Goal: Information Seeking & Learning: Compare options

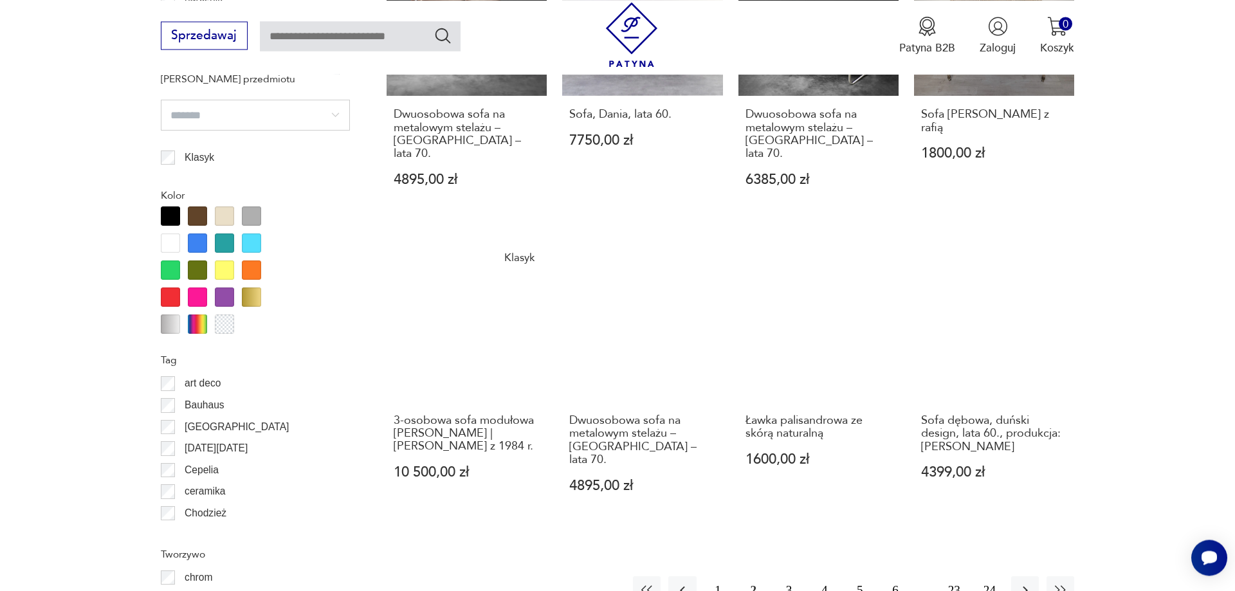
scroll to position [1347, 0]
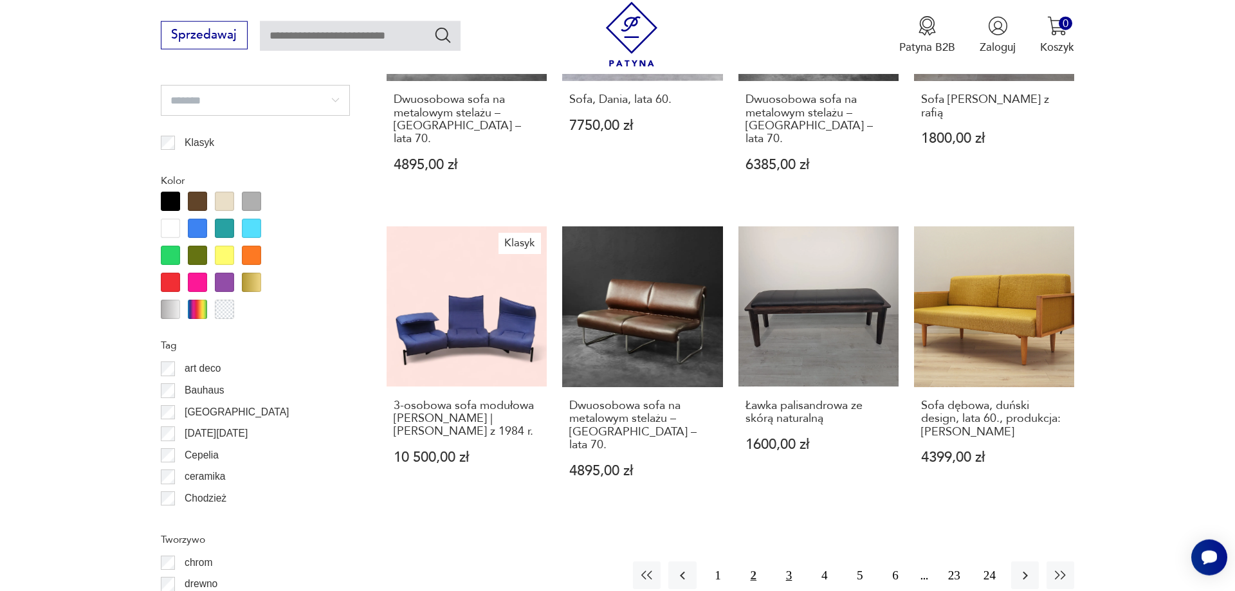
click at [791, 561] on button "3" at bounding box center [789, 575] width 28 height 28
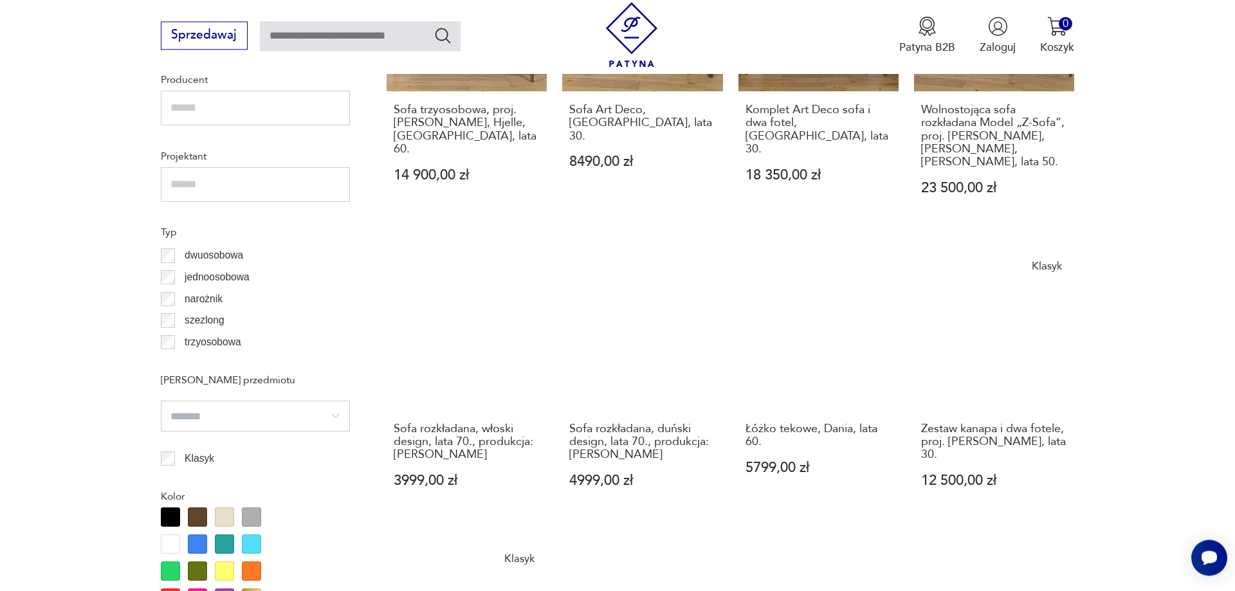
scroll to position [1359, 0]
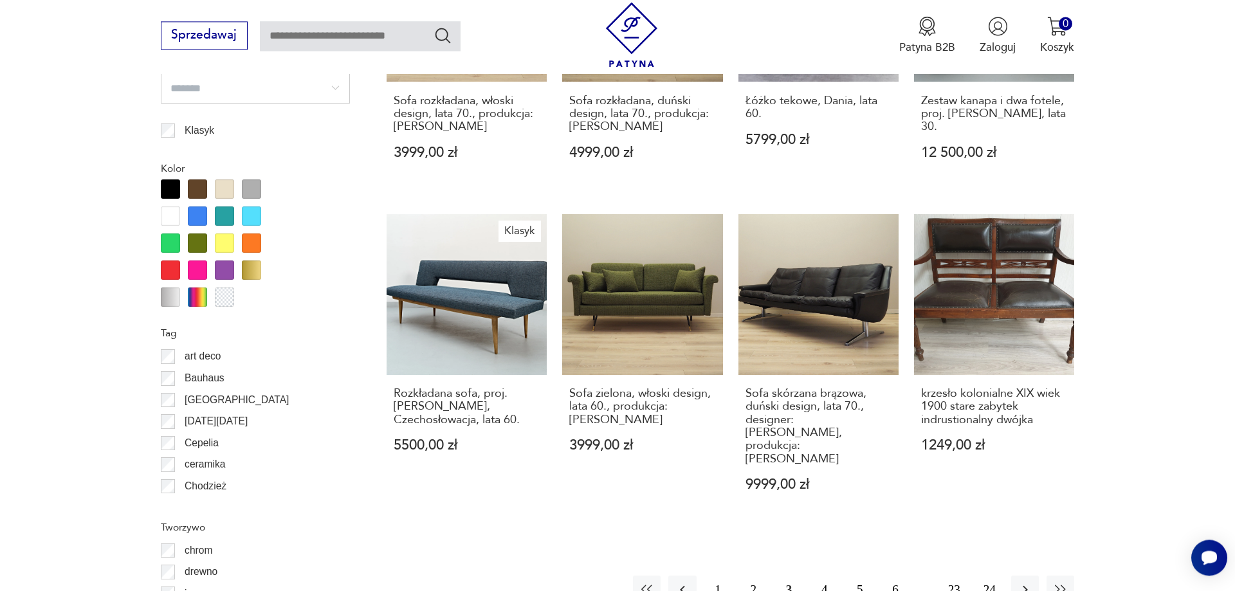
click at [827, 576] on button "4" at bounding box center [824, 590] width 28 height 28
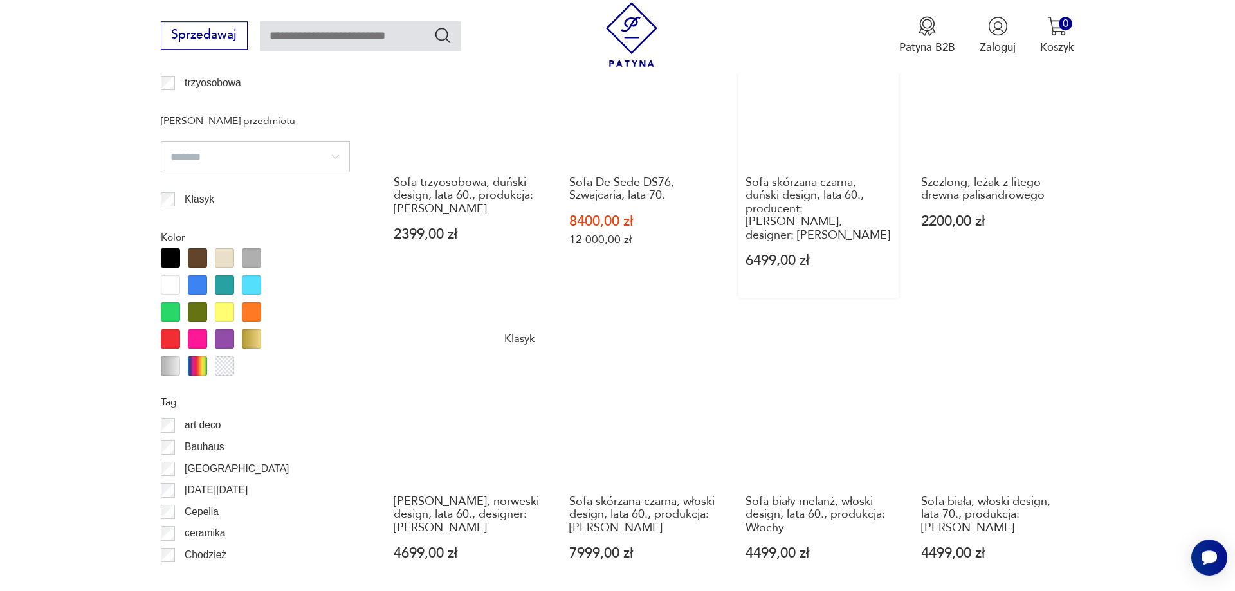
scroll to position [1347, 0]
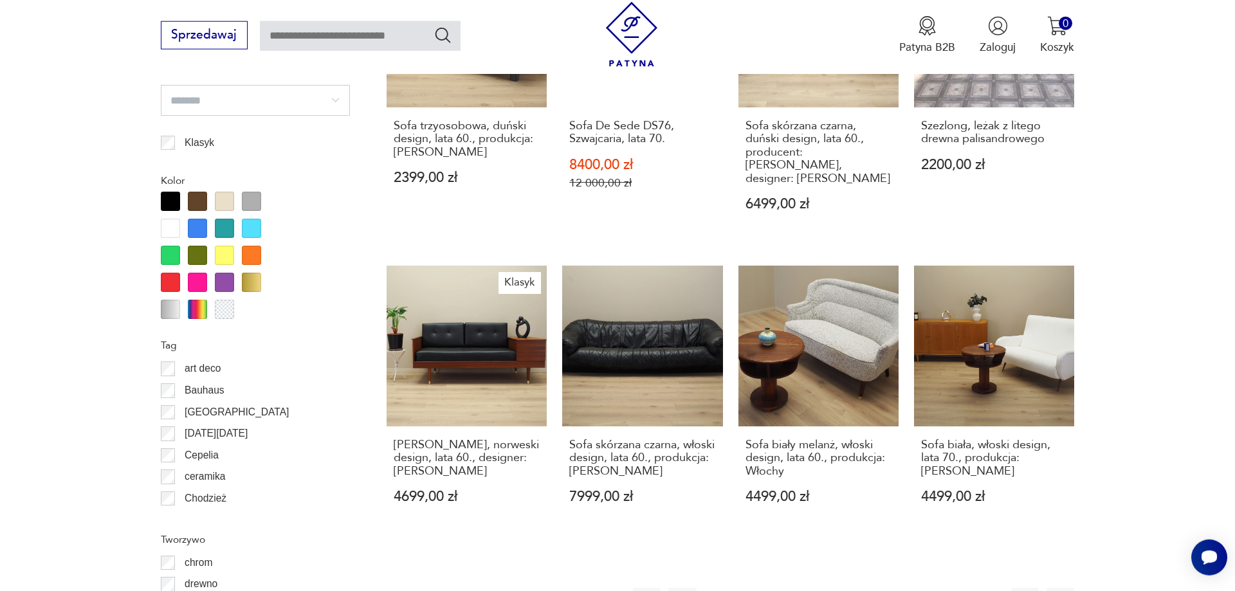
click at [862, 588] on button "5" at bounding box center [860, 602] width 28 height 28
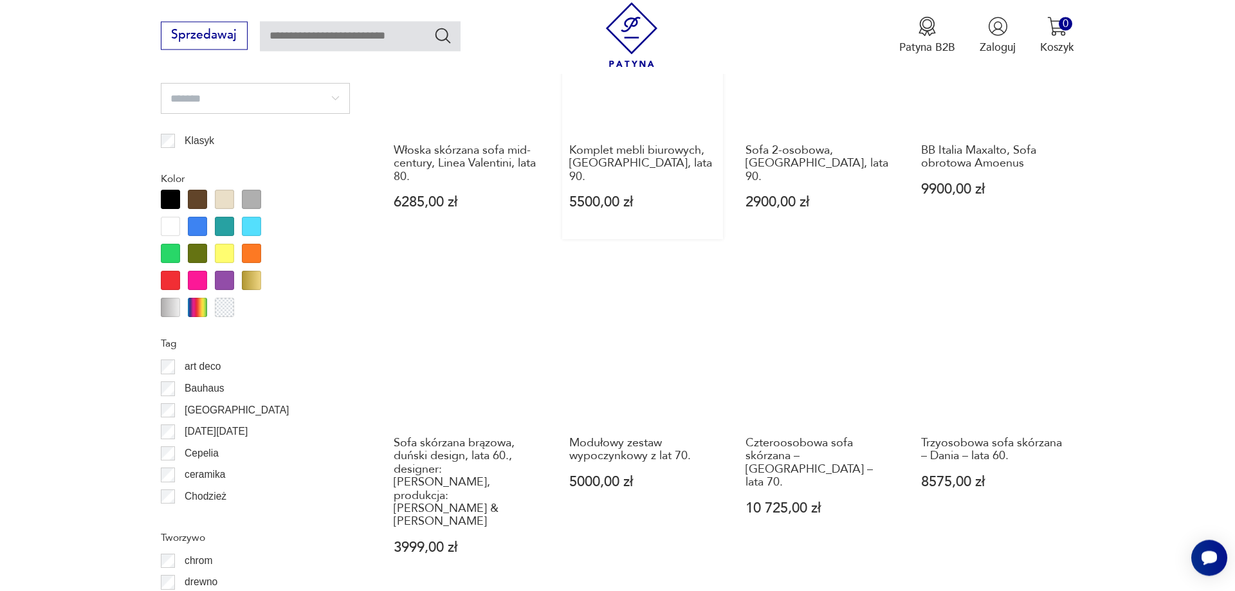
scroll to position [1347, 0]
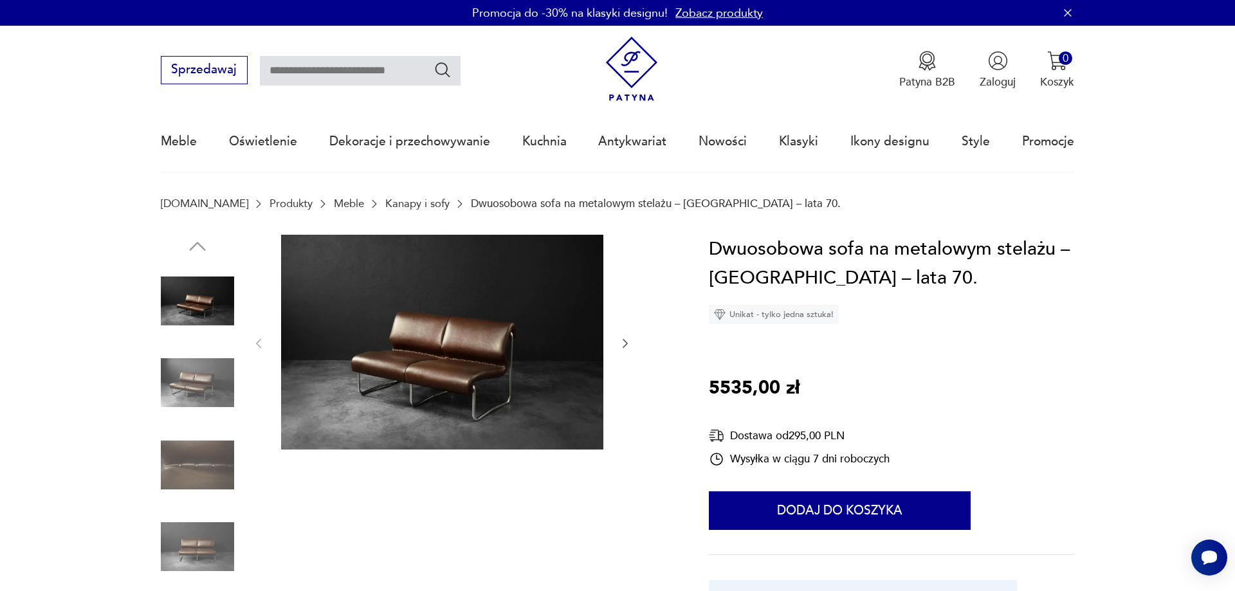
click at [624, 340] on icon "button" at bounding box center [625, 343] width 5 height 9
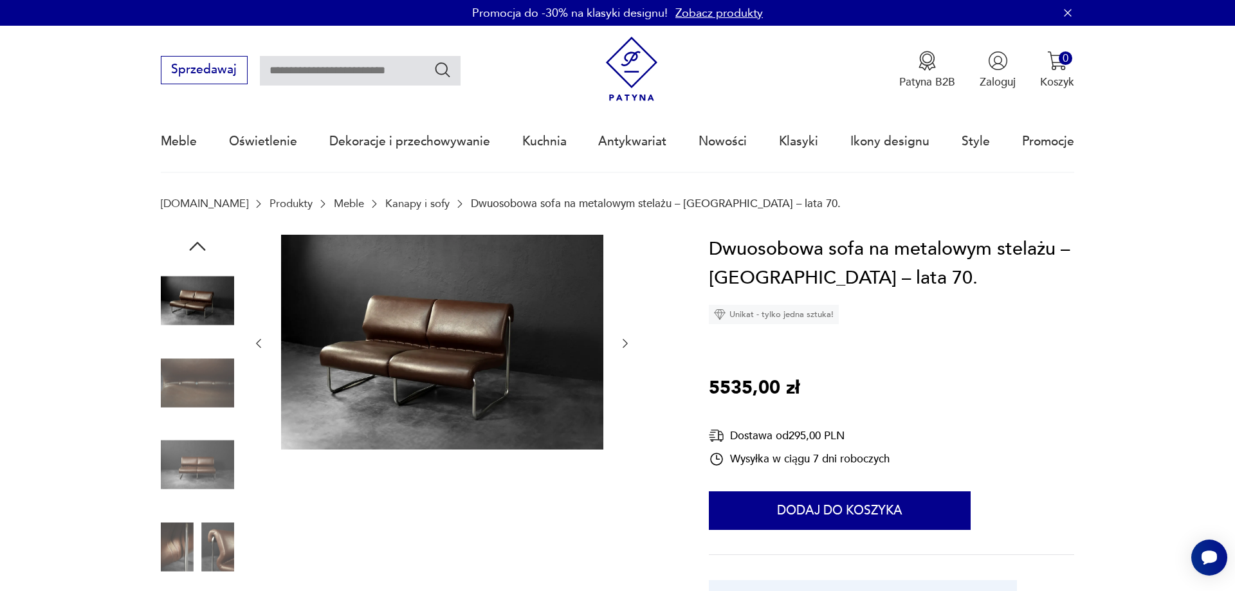
click at [625, 340] on icon "button" at bounding box center [625, 343] width 13 height 13
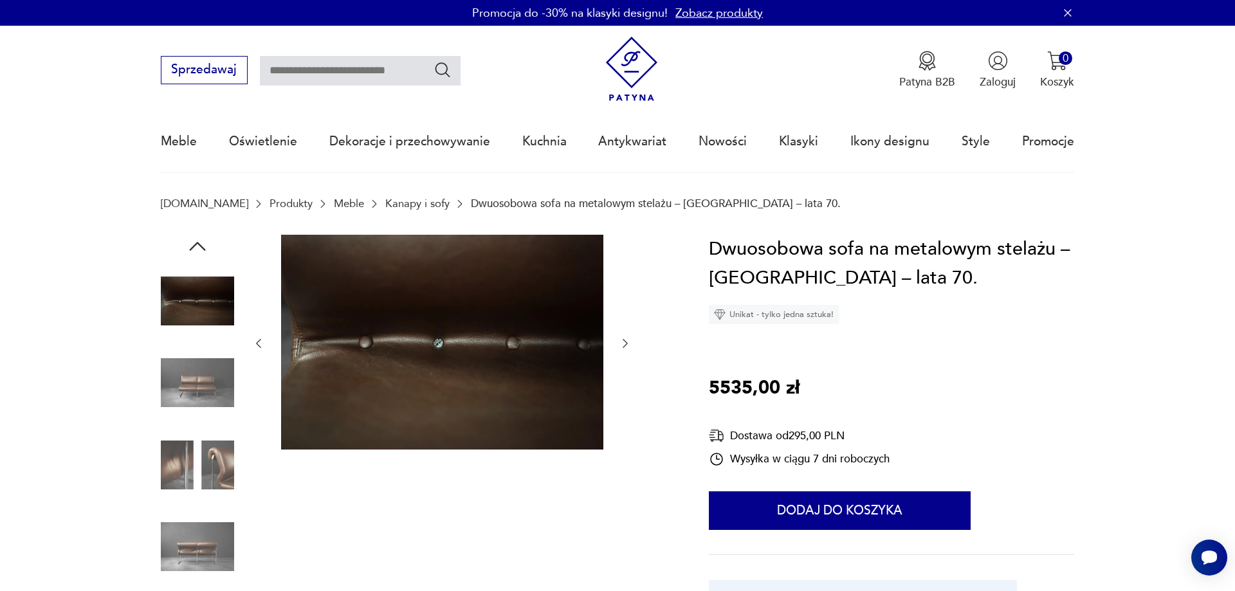
click at [625, 340] on icon "button" at bounding box center [625, 343] width 13 height 13
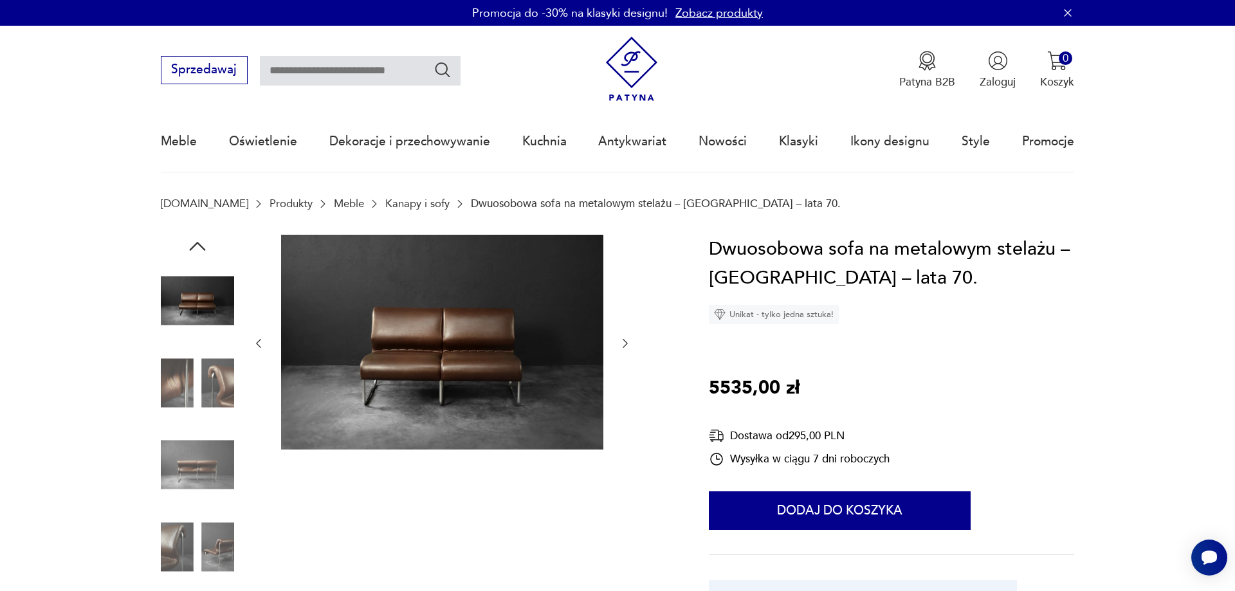
click at [625, 340] on icon "button" at bounding box center [625, 343] width 13 height 13
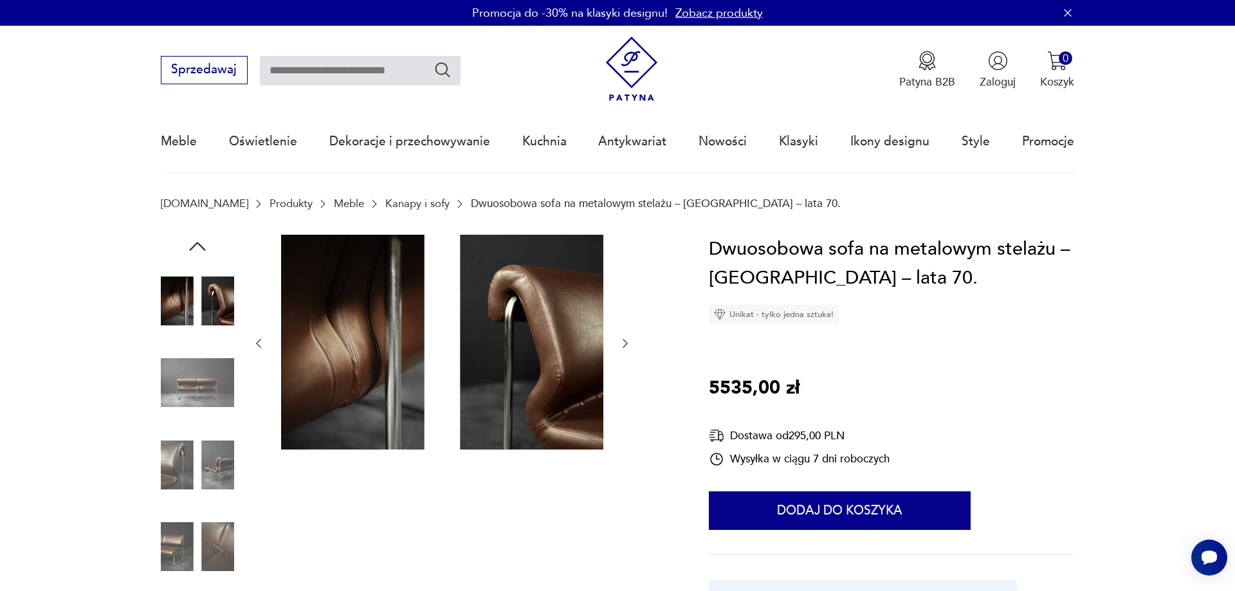
click at [625, 340] on icon "button" at bounding box center [625, 343] width 13 height 13
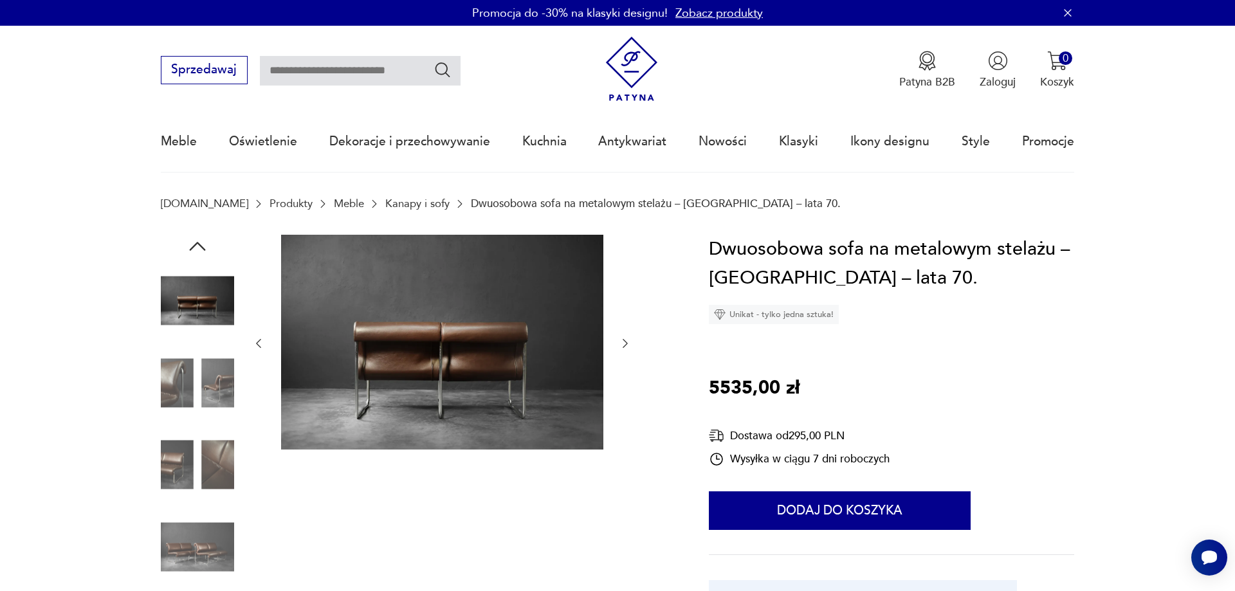
click at [625, 340] on icon "button" at bounding box center [625, 343] width 13 height 13
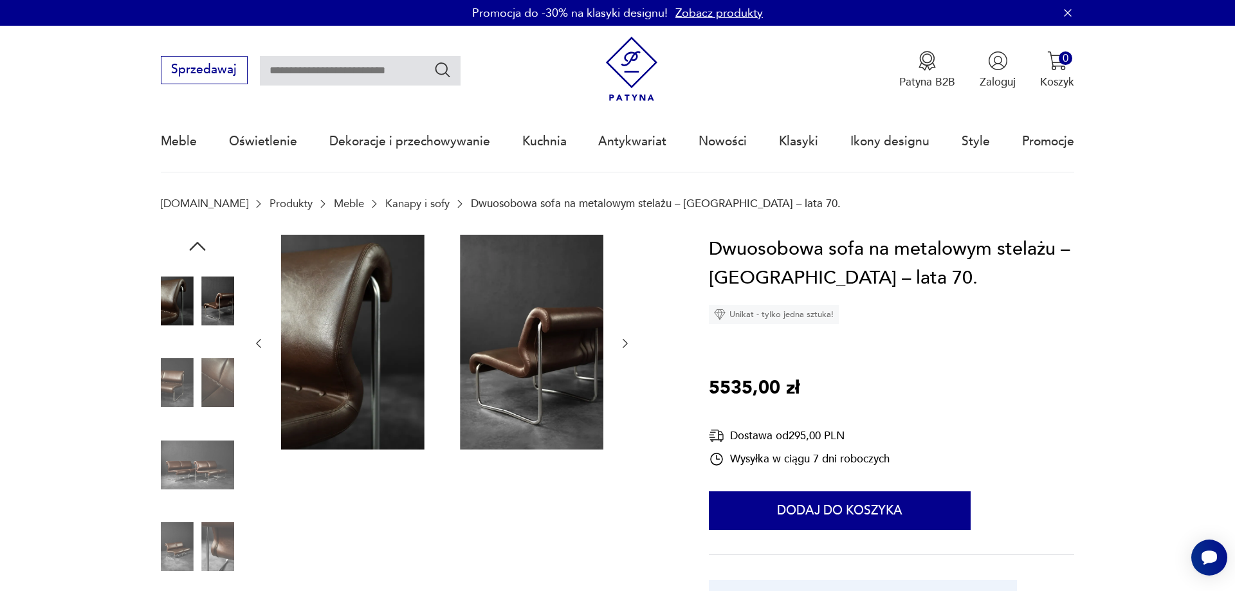
click at [625, 340] on icon "button" at bounding box center [625, 343] width 13 height 13
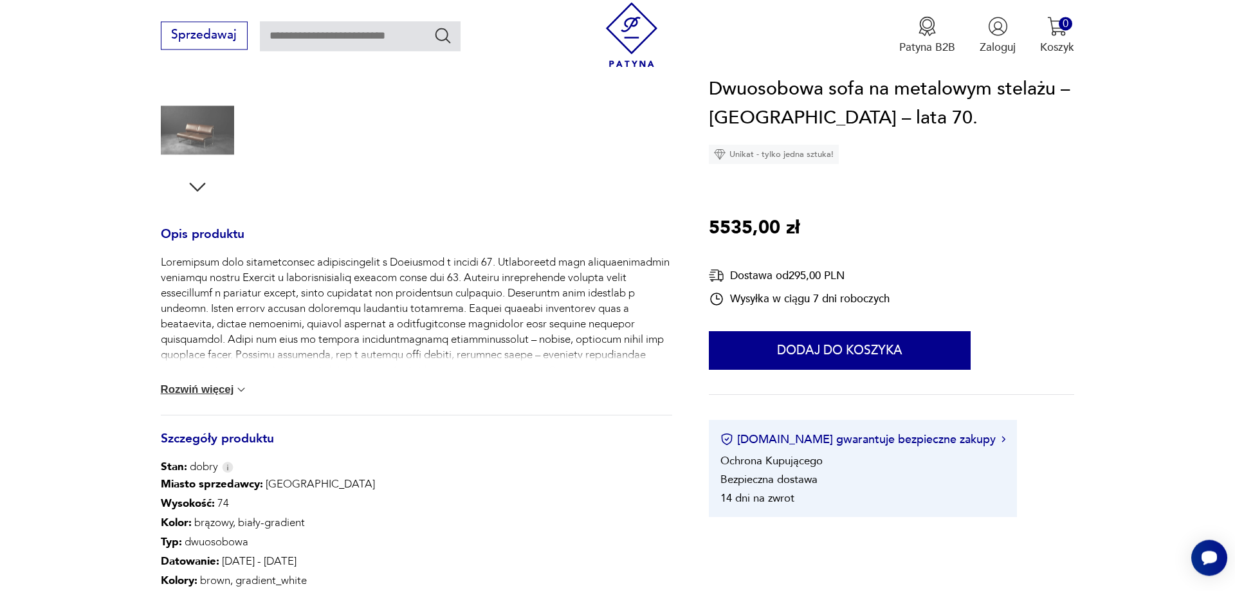
scroll to position [525, 0]
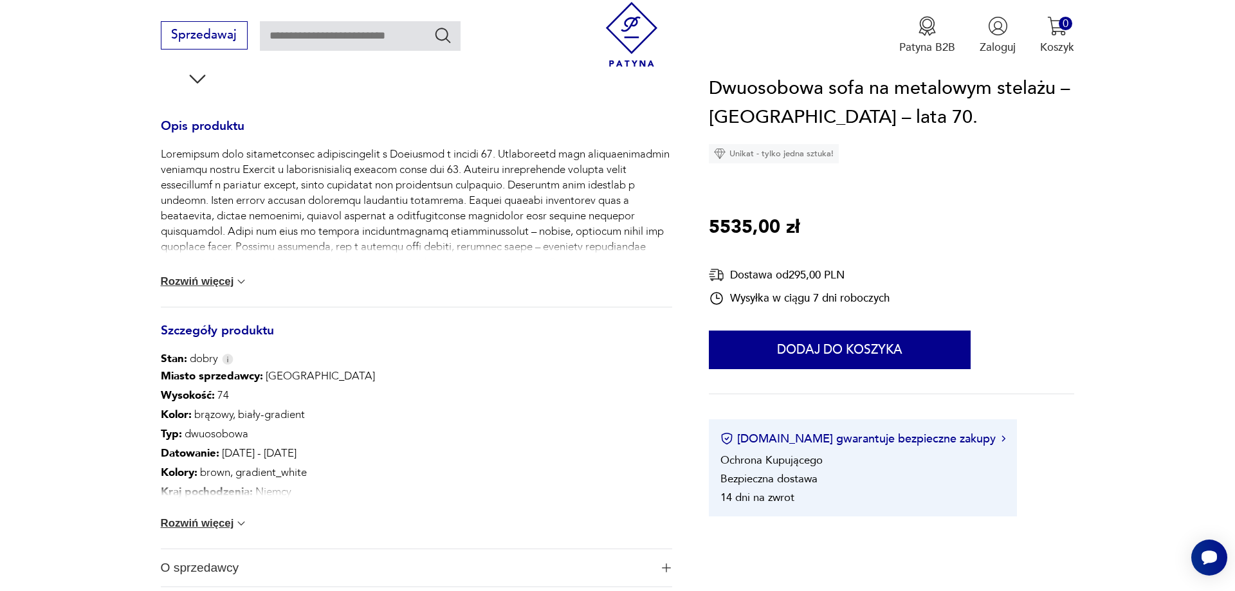
click at [227, 525] on button "Rozwiń więcej" at bounding box center [204, 523] width 87 height 13
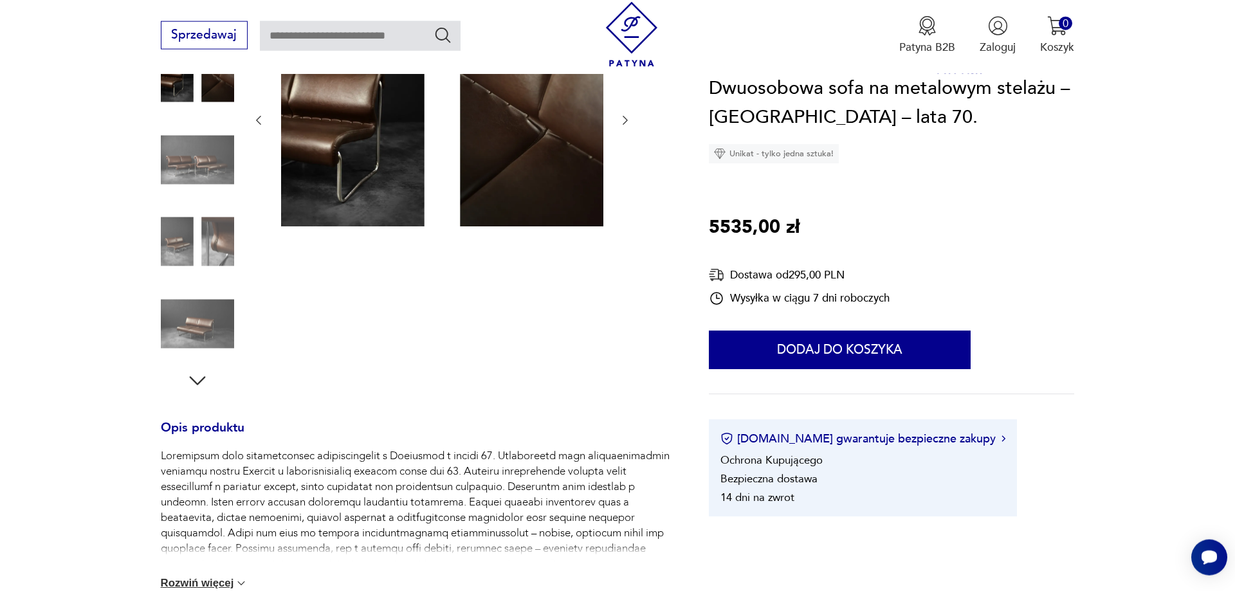
scroll to position [262, 0]
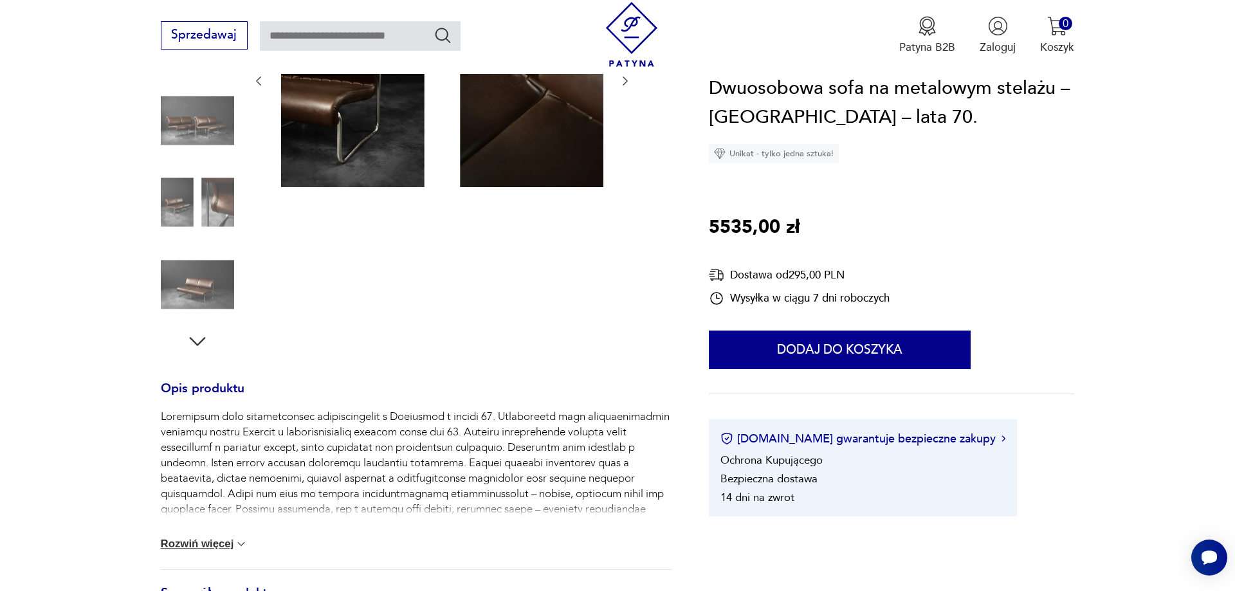
click at [178, 134] on img at bounding box center [197, 120] width 73 height 73
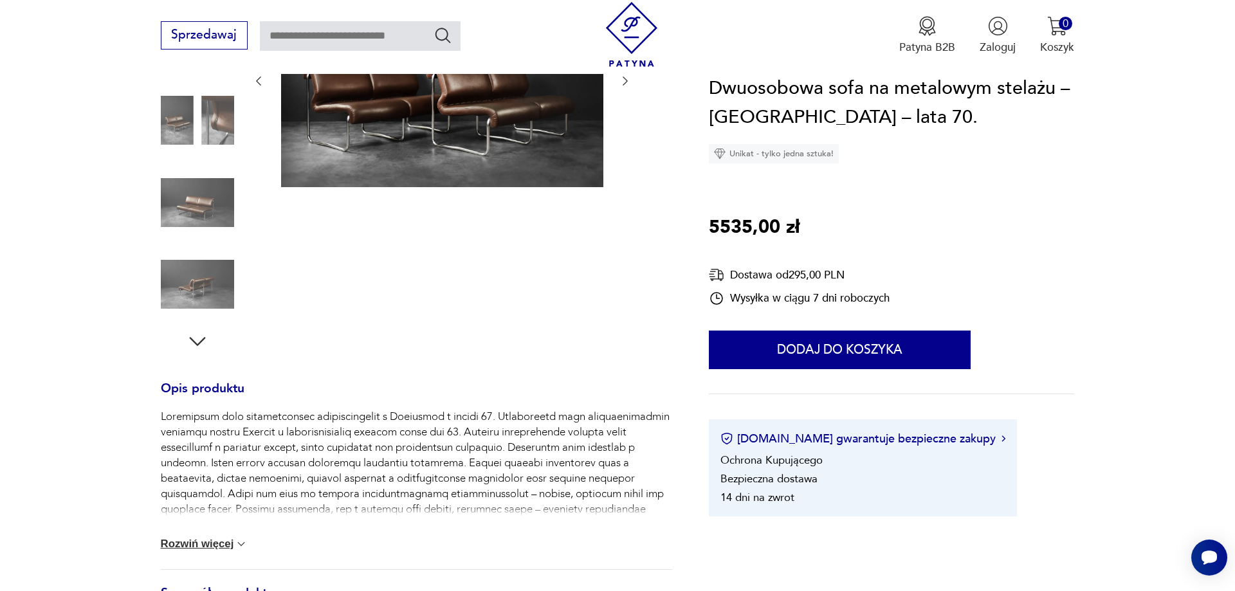
scroll to position [0, 0]
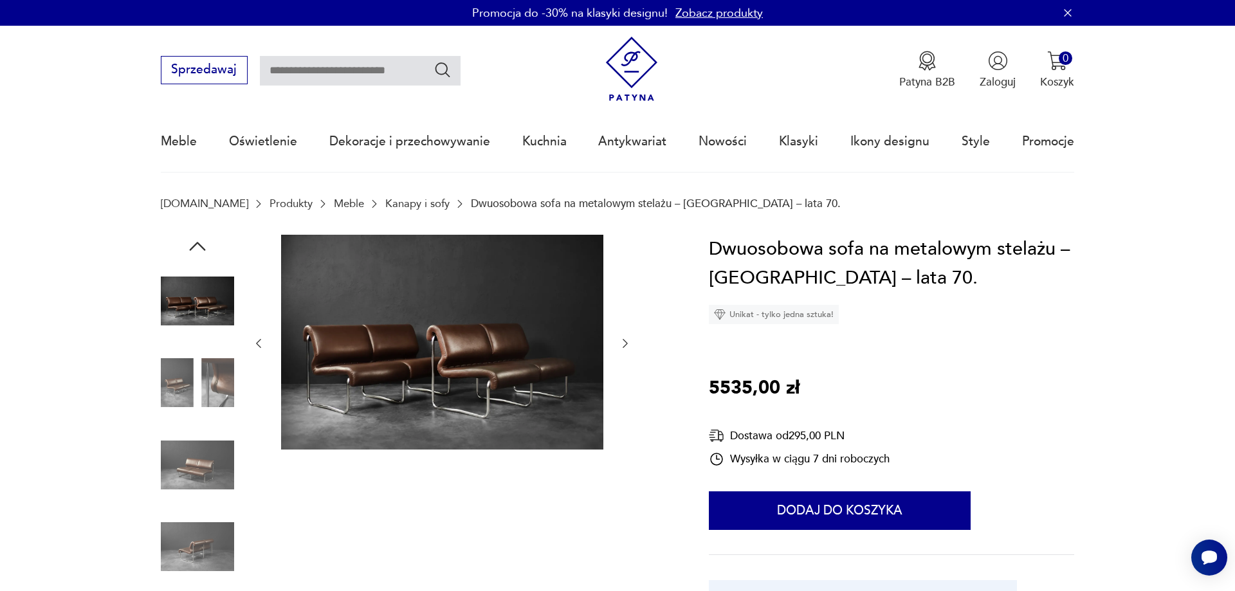
click at [621, 340] on icon "button" at bounding box center [625, 343] width 13 height 13
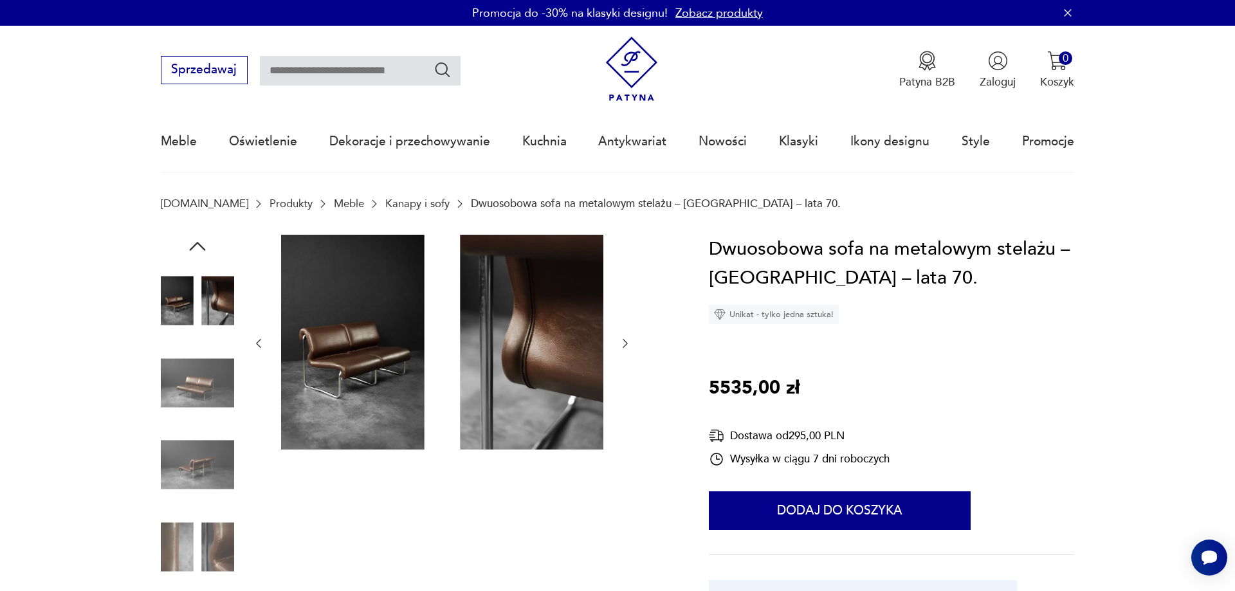
click at [621, 340] on icon "button" at bounding box center [625, 343] width 13 height 13
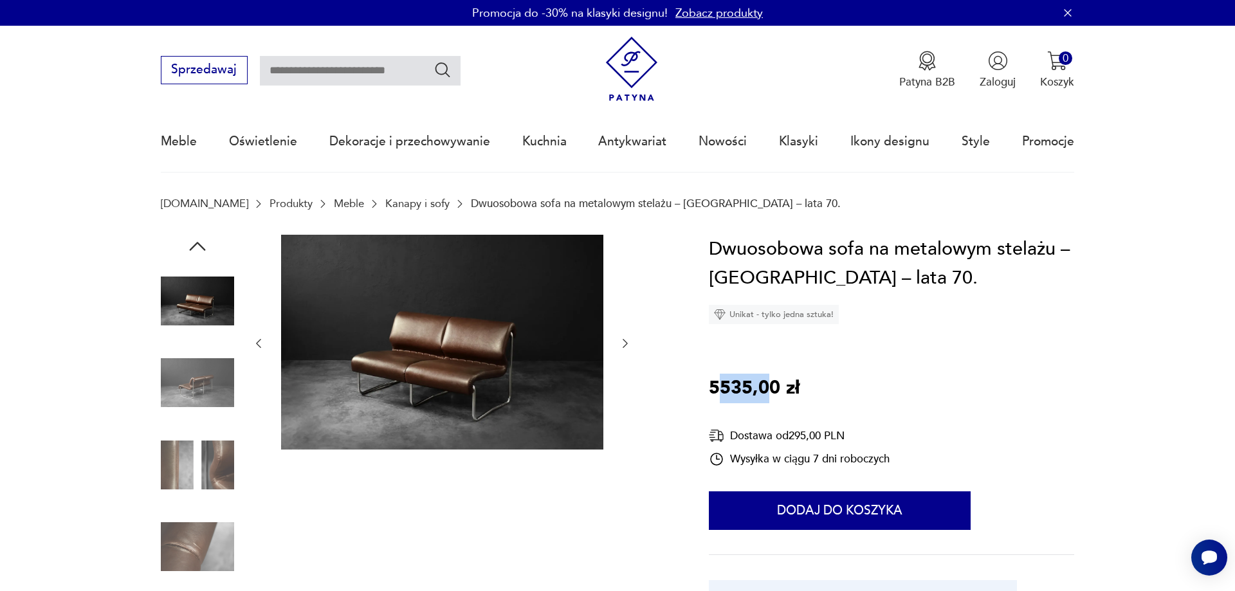
drag, startPoint x: 718, startPoint y: 391, endPoint x: 771, endPoint y: 386, distance: 53.0
click at [771, 386] on p "5535,00 zł" at bounding box center [754, 389] width 91 height 30
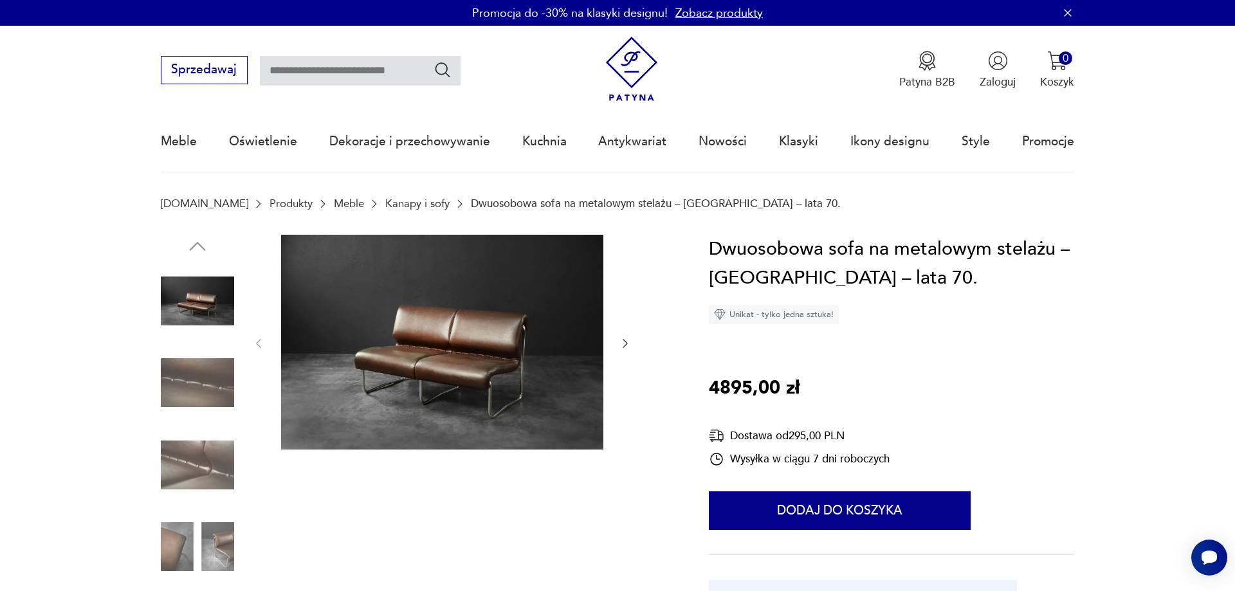
scroll to position [131, 0]
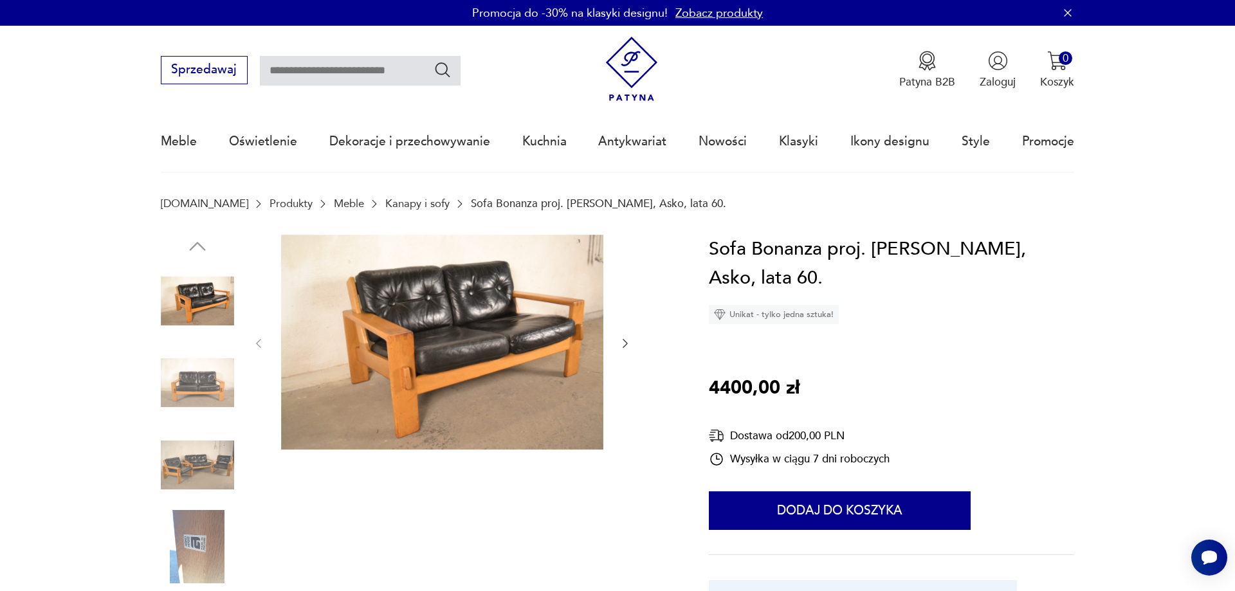
click at [186, 385] on img at bounding box center [197, 382] width 73 height 73
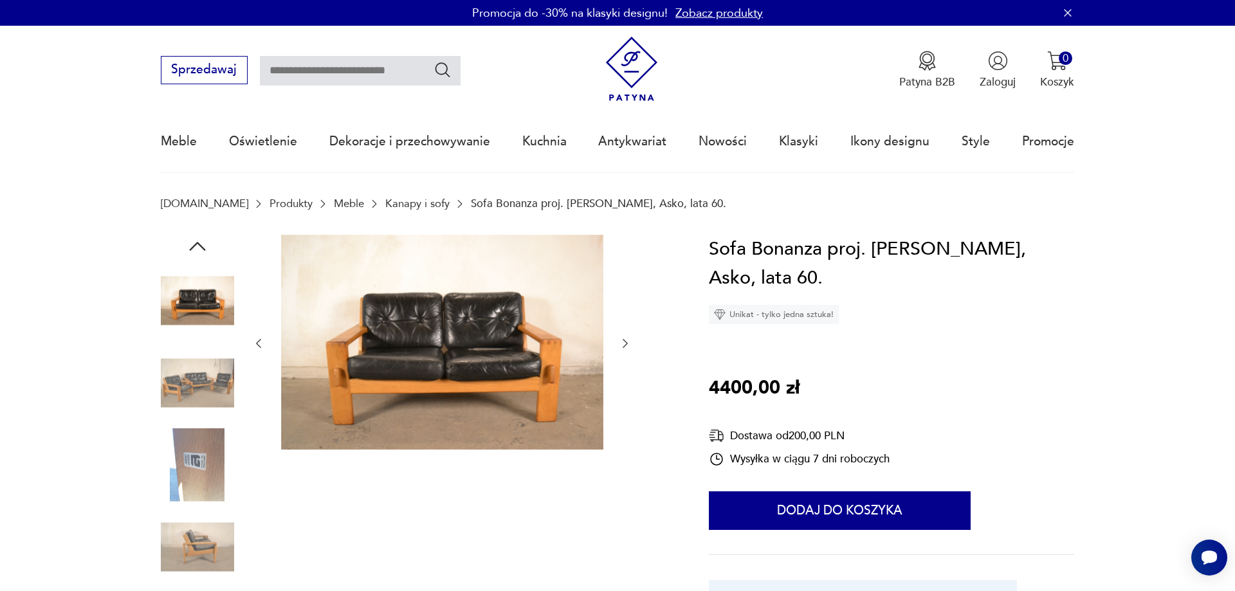
click at [200, 423] on div at bounding box center [197, 343] width 73 height 322
click at [186, 468] on img at bounding box center [197, 464] width 73 height 73
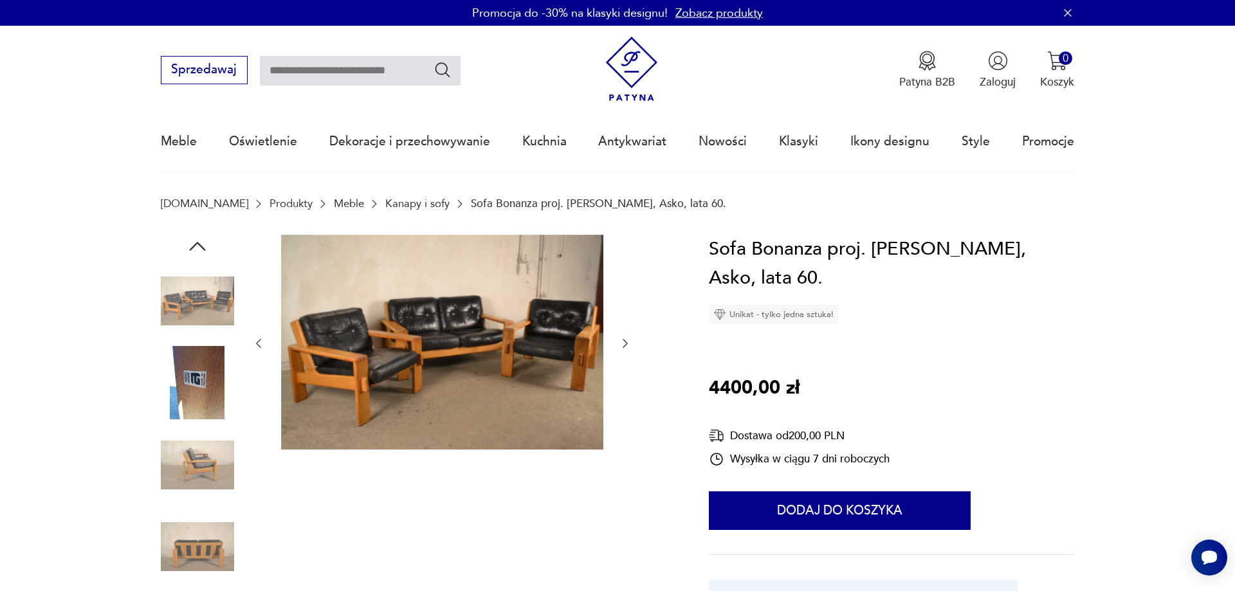
click at [201, 468] on img at bounding box center [197, 464] width 73 height 73
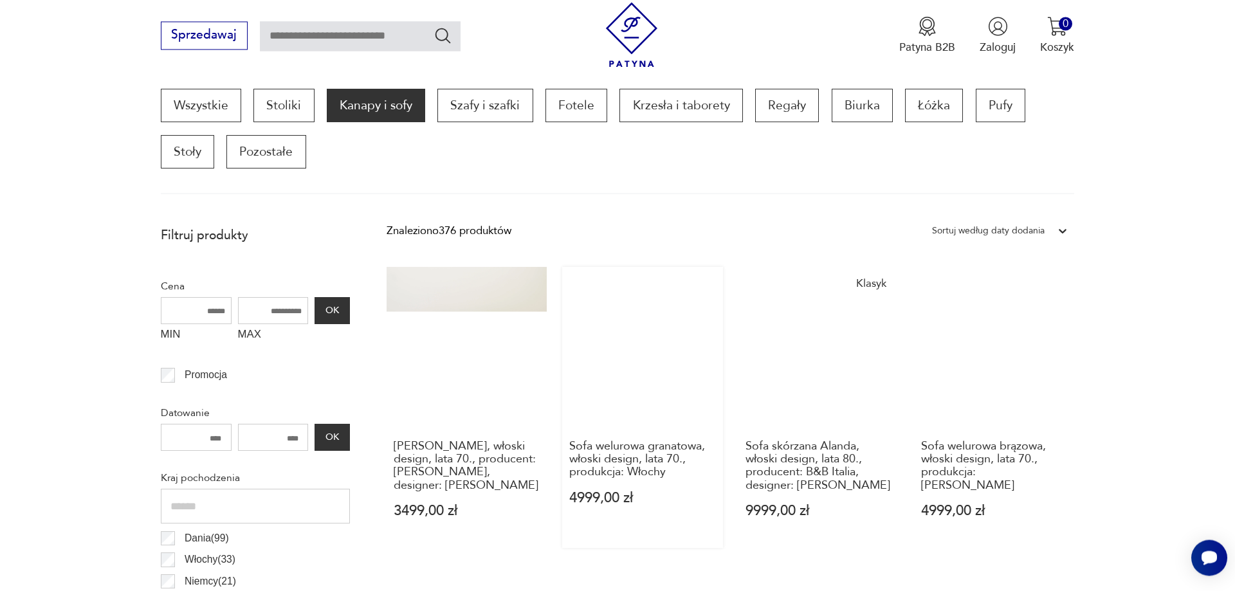
scroll to position [394, 0]
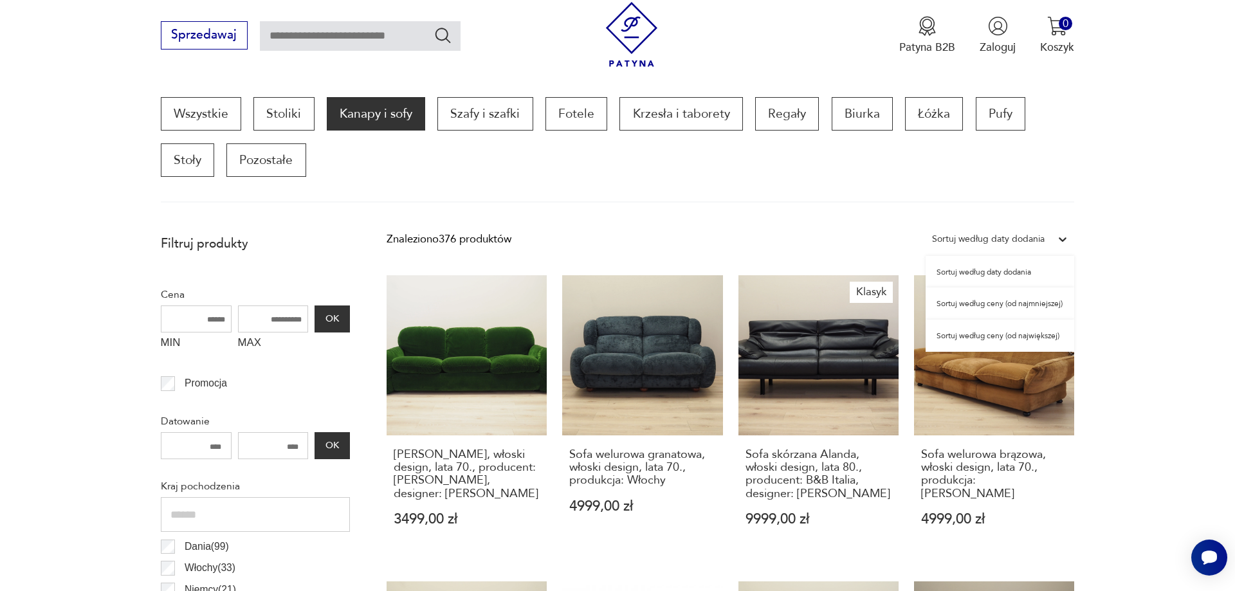
click at [1064, 242] on icon at bounding box center [1062, 239] width 13 height 13
click at [1024, 307] on div "Sortuj według ceny (od najmniejszej)" at bounding box center [999, 303] width 149 height 32
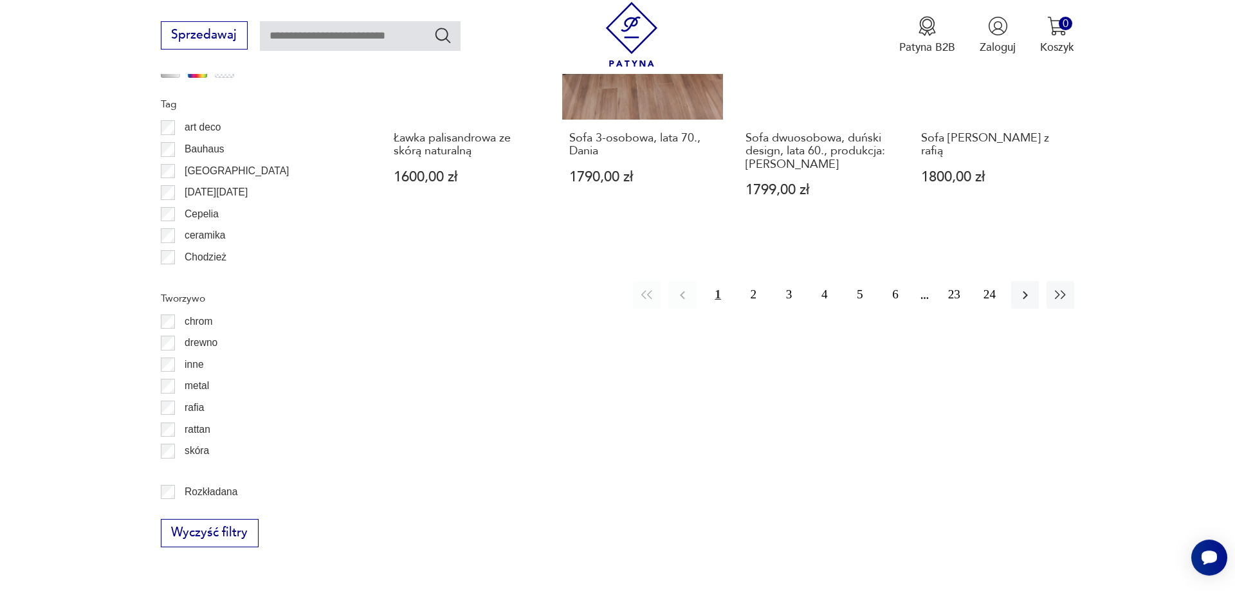
scroll to position [1609, 0]
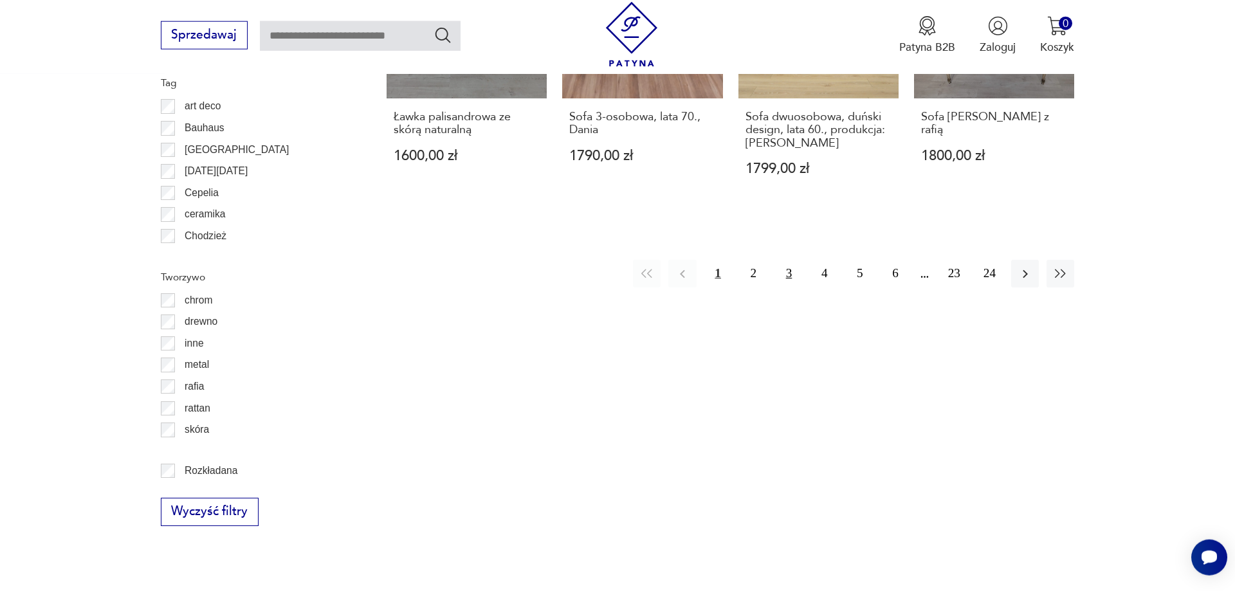
click at [788, 277] on button "3" at bounding box center [789, 274] width 28 height 28
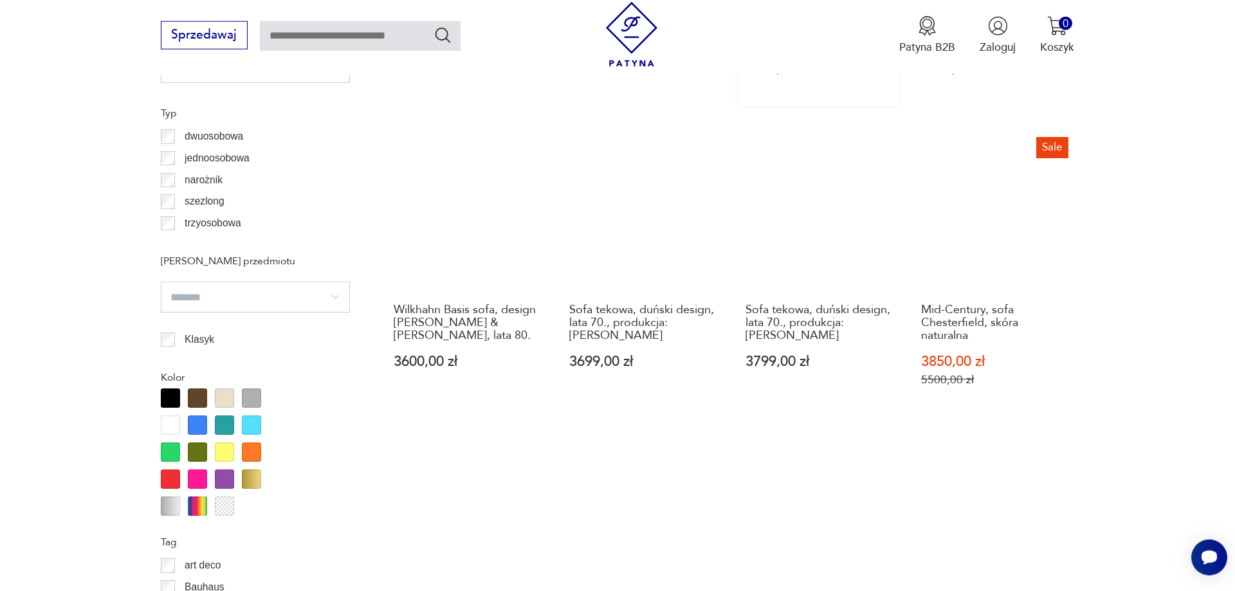
scroll to position [1478, 0]
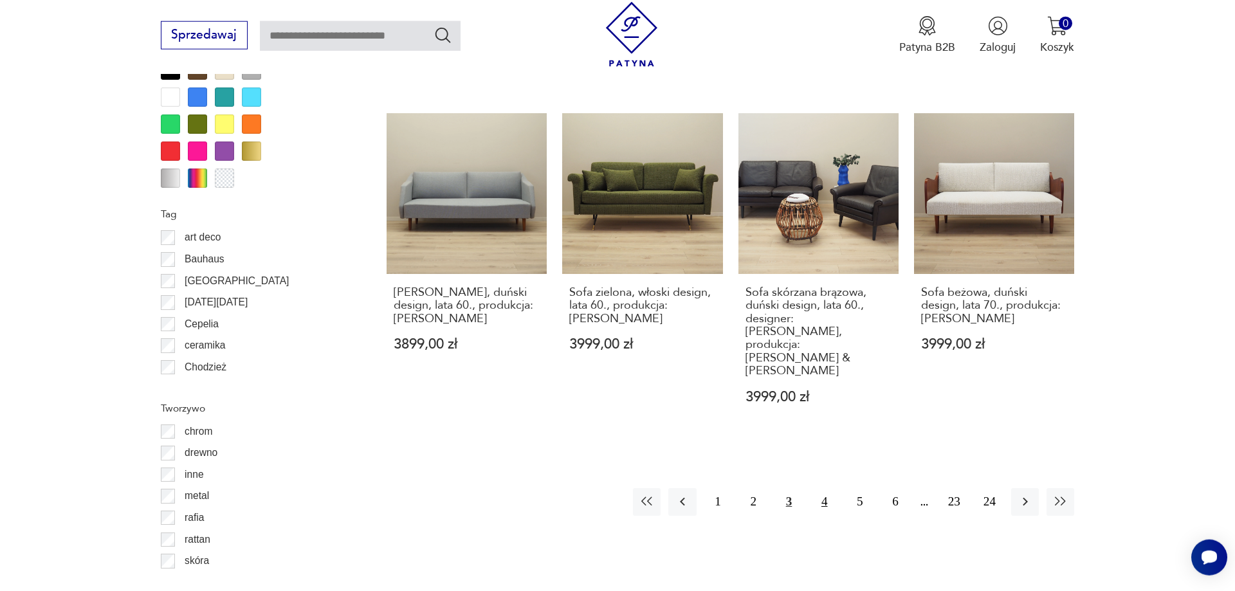
click at [819, 488] on button "4" at bounding box center [824, 502] width 28 height 28
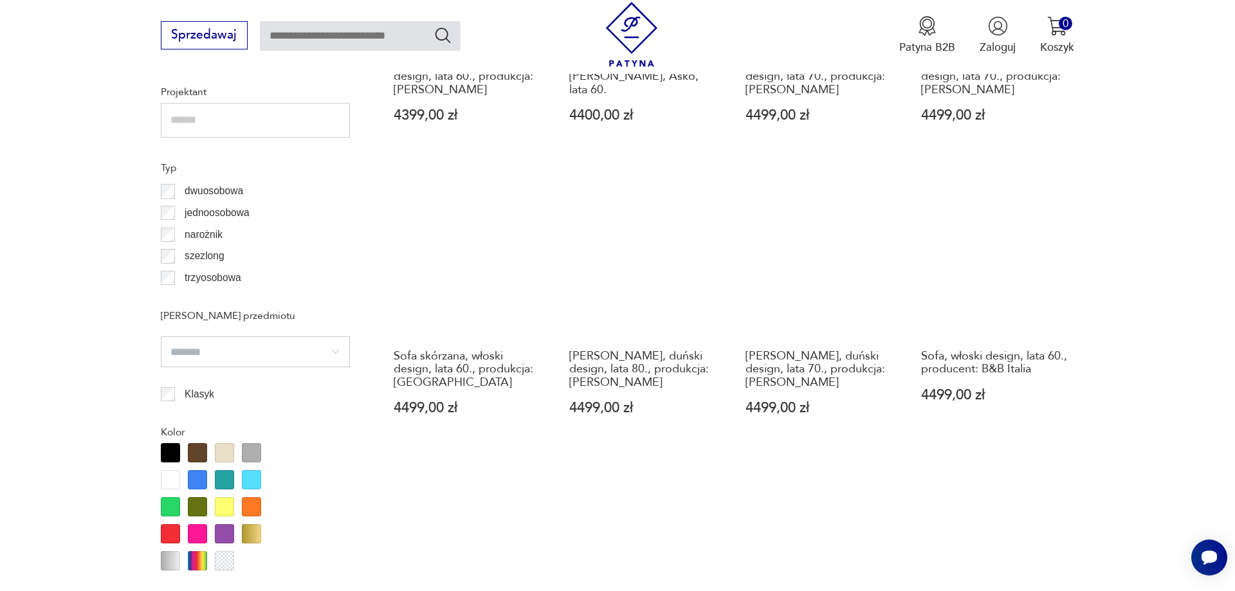
scroll to position [1423, 0]
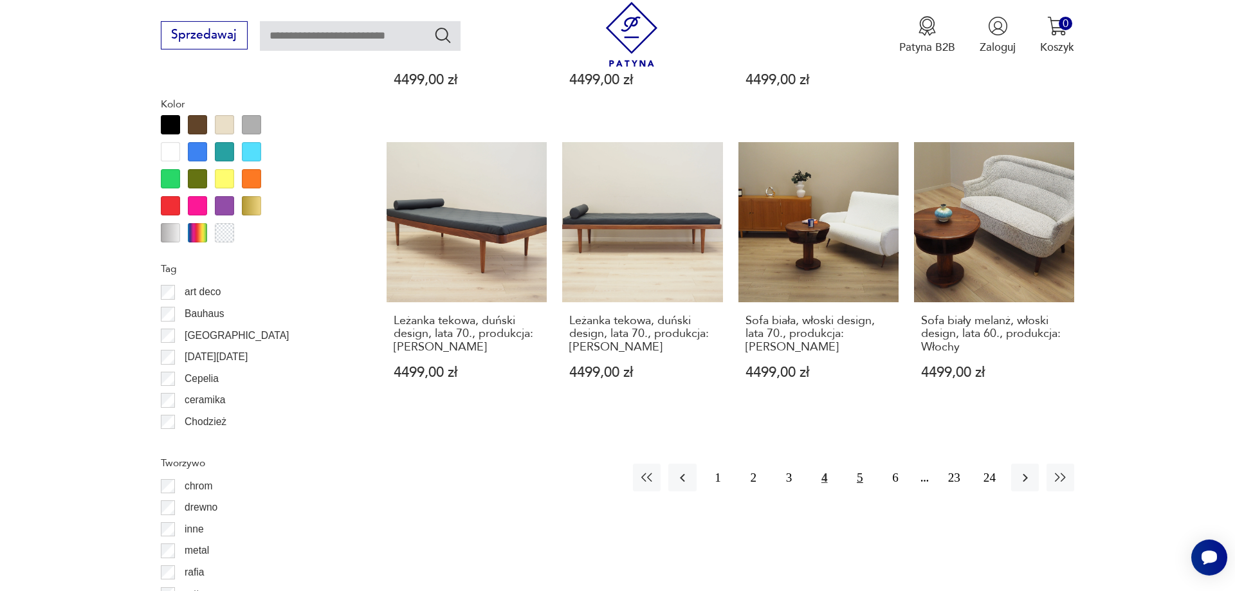
click at [855, 480] on button "5" at bounding box center [860, 478] width 28 height 28
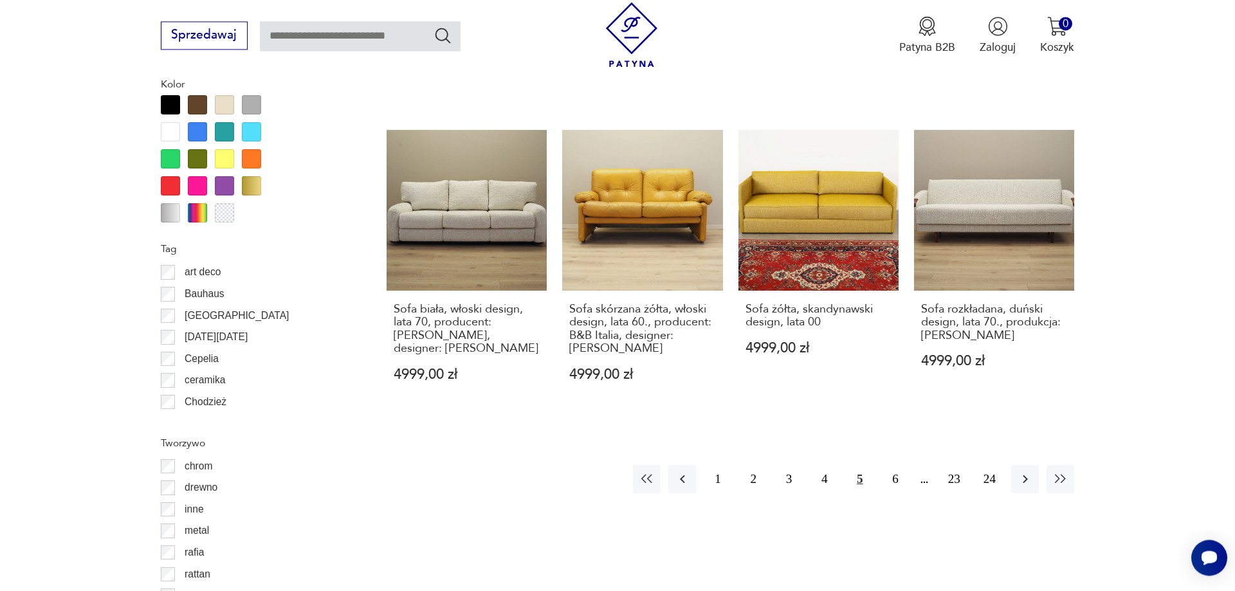
scroll to position [1478, 0]
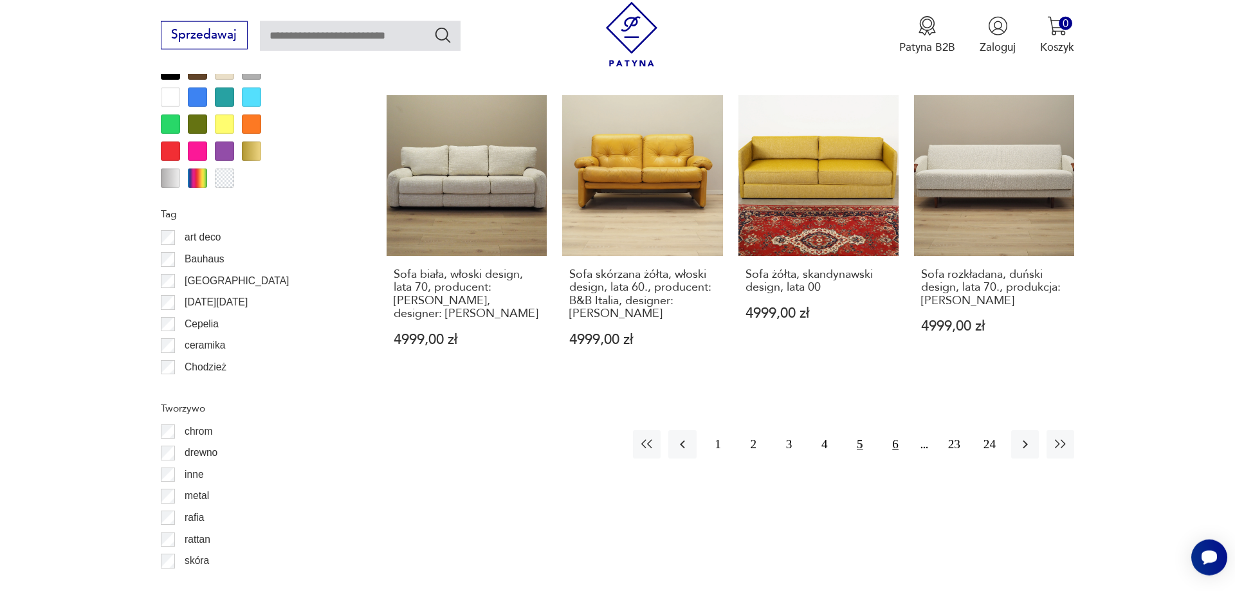
click at [895, 432] on button "6" at bounding box center [895, 444] width 28 height 28
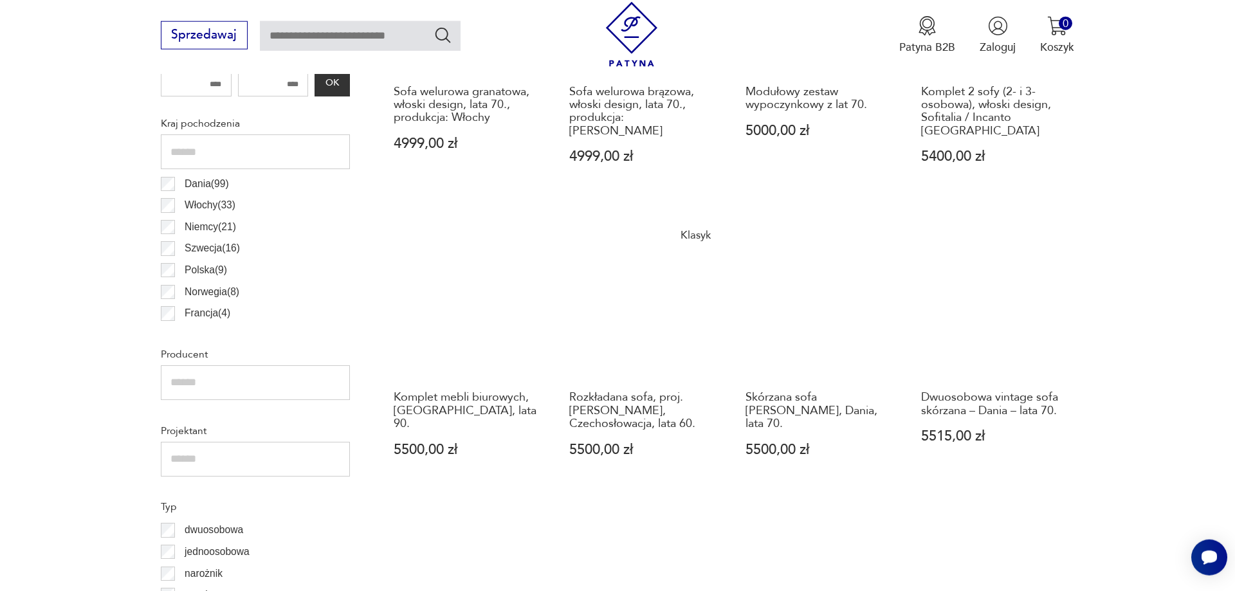
scroll to position [1019, 0]
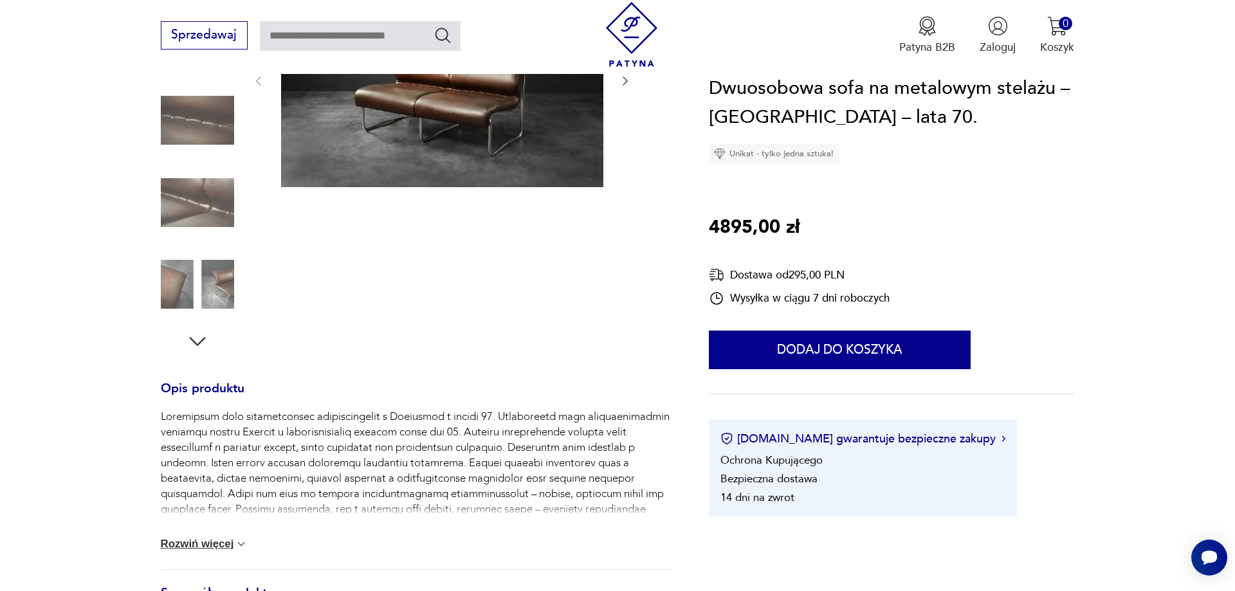
scroll to position [525, 0]
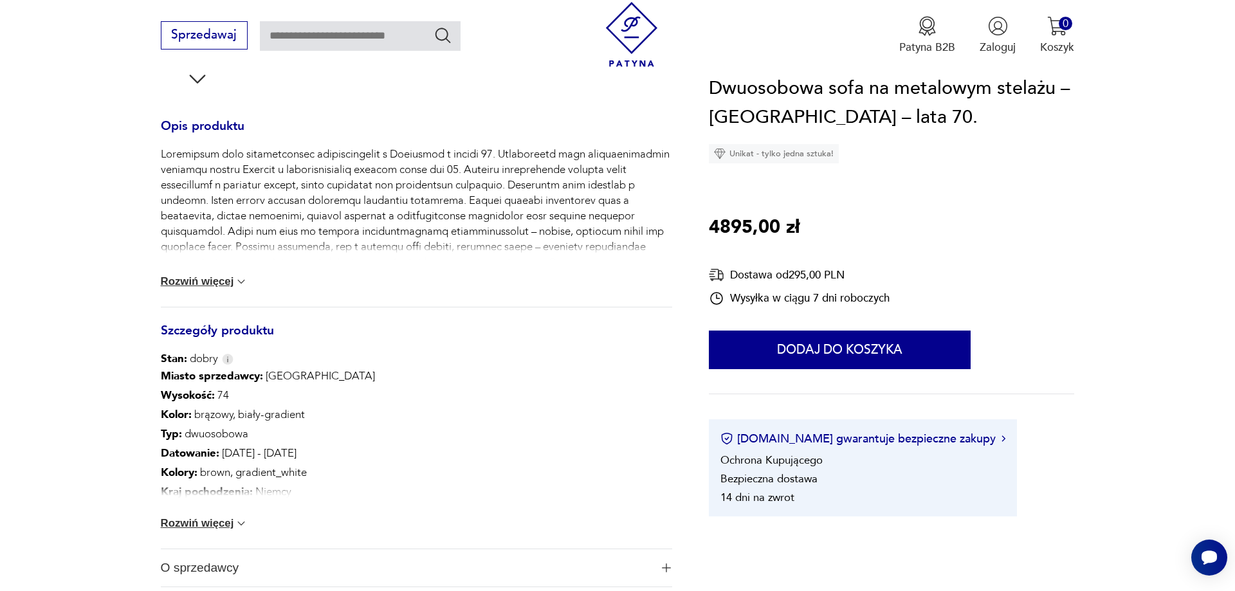
drag, startPoint x: 226, startPoint y: 513, endPoint x: 224, endPoint y: 520, distance: 7.2
click at [226, 516] on div "Miasto sprzedawcy : Warszawa Wysokość : 74 Kolor: brązowy, biały-gradient Typ :…" at bounding box center [416, 458] width 511 height 182
click at [226, 526] on button "Rozwiń więcej" at bounding box center [204, 523] width 87 height 13
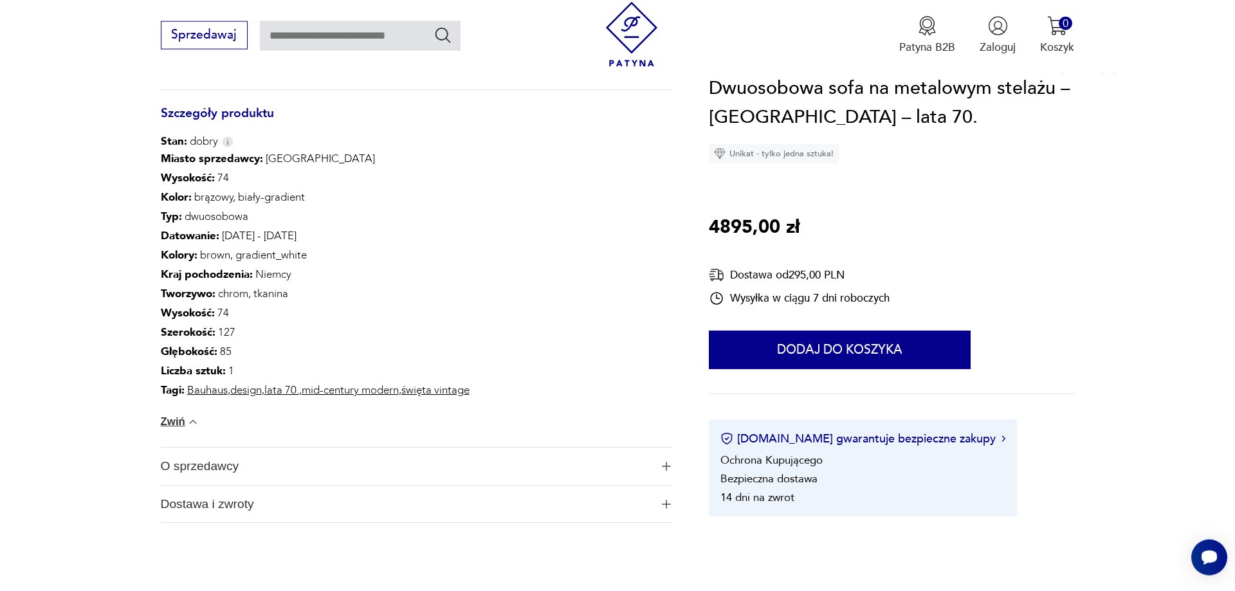
scroll to position [722, 0]
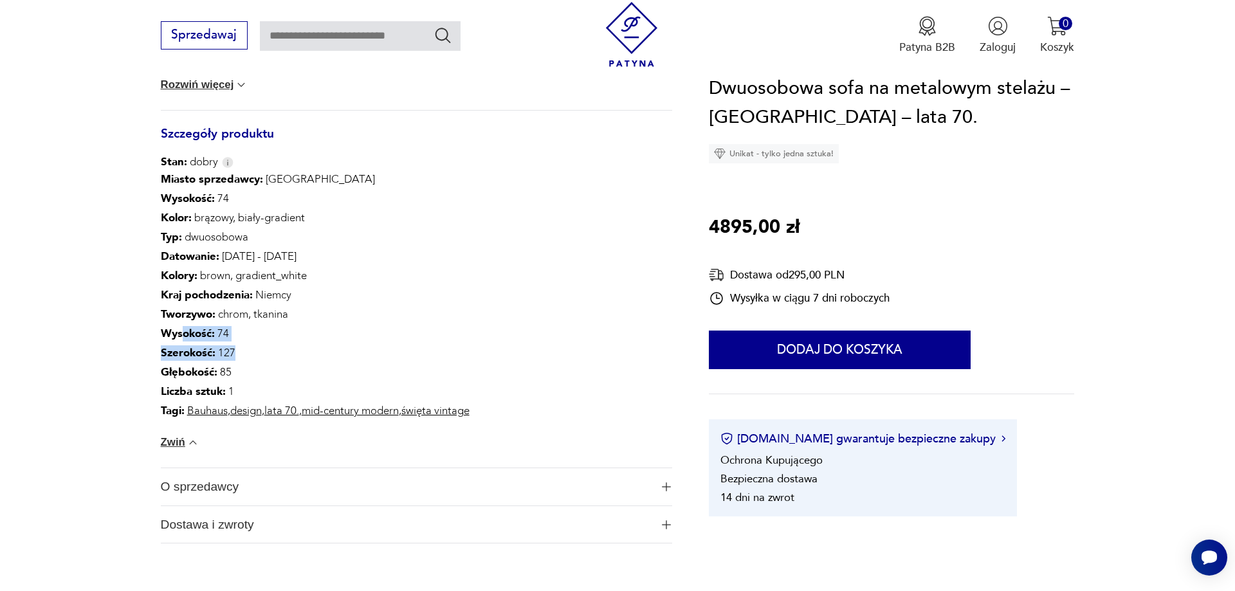
drag, startPoint x: 179, startPoint y: 337, endPoint x: 244, endPoint y: 356, distance: 67.1
click at [244, 356] on div "Miasto sprzedawcy : Warszawa Wysokość : 74 Kolor: brązowy, biały-gradient Typ :…" at bounding box center [315, 295] width 309 height 251
click at [244, 356] on p "Szerokość : 127" at bounding box center [315, 352] width 309 height 19
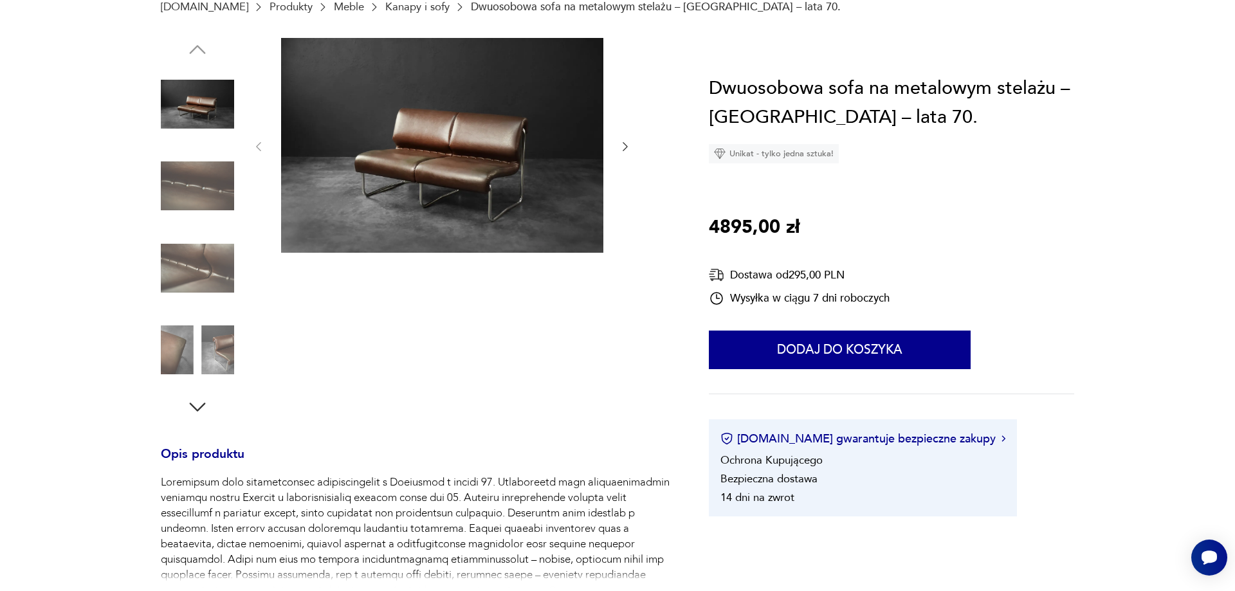
scroll to position [0, 0]
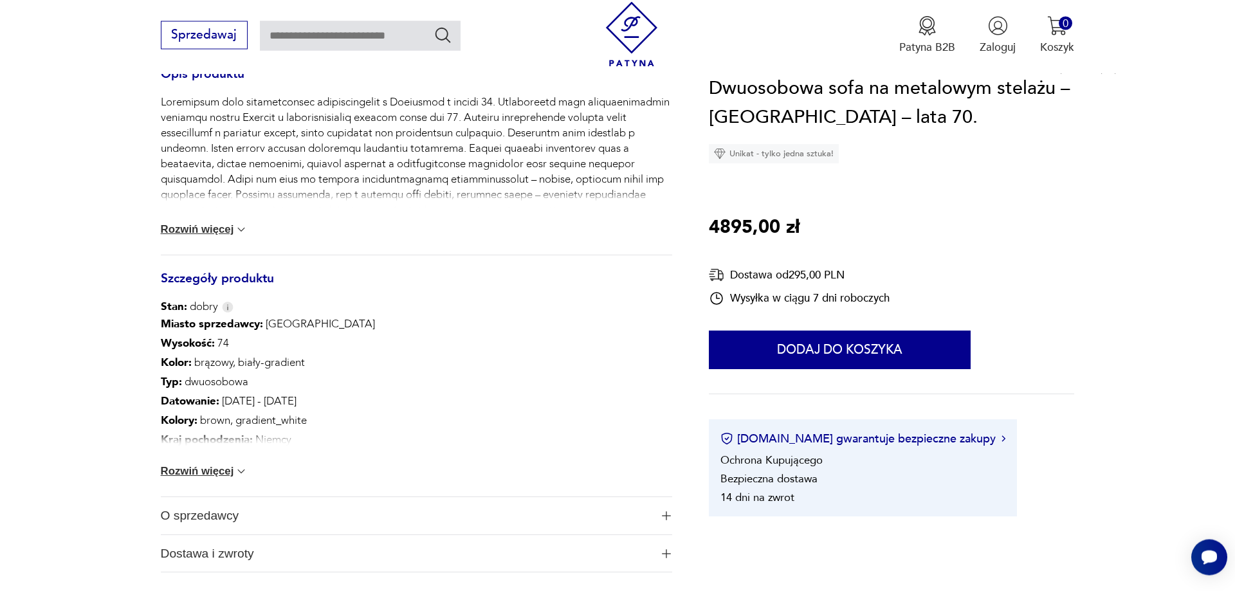
scroll to position [590, 0]
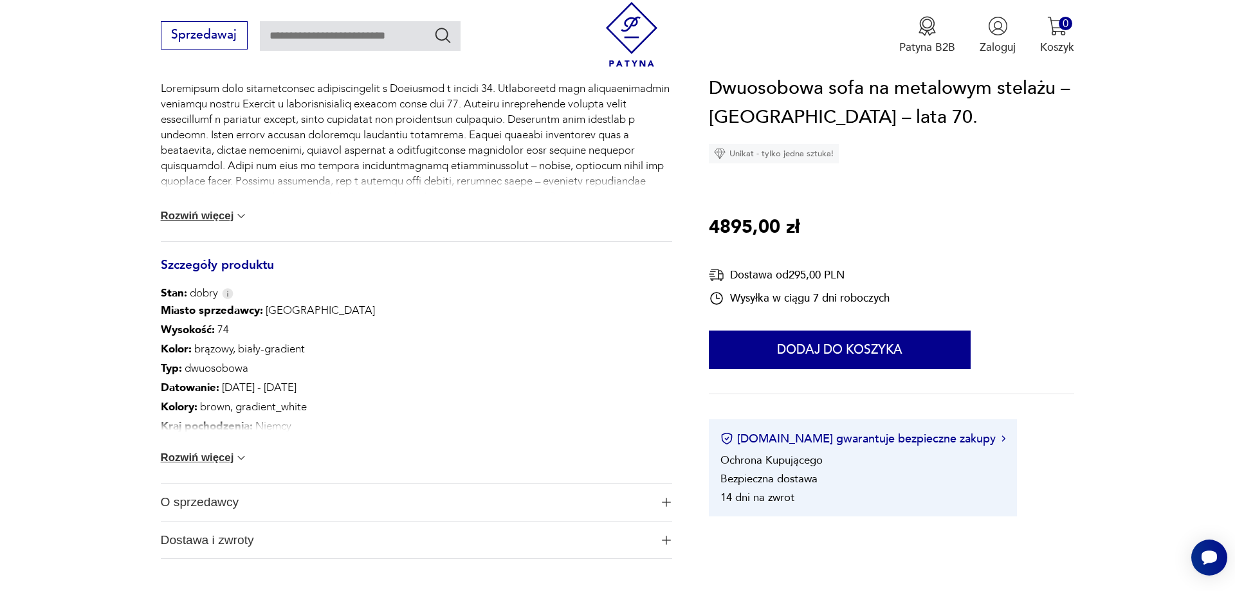
click at [239, 458] on button "Rozwiń więcej" at bounding box center [204, 457] width 87 height 13
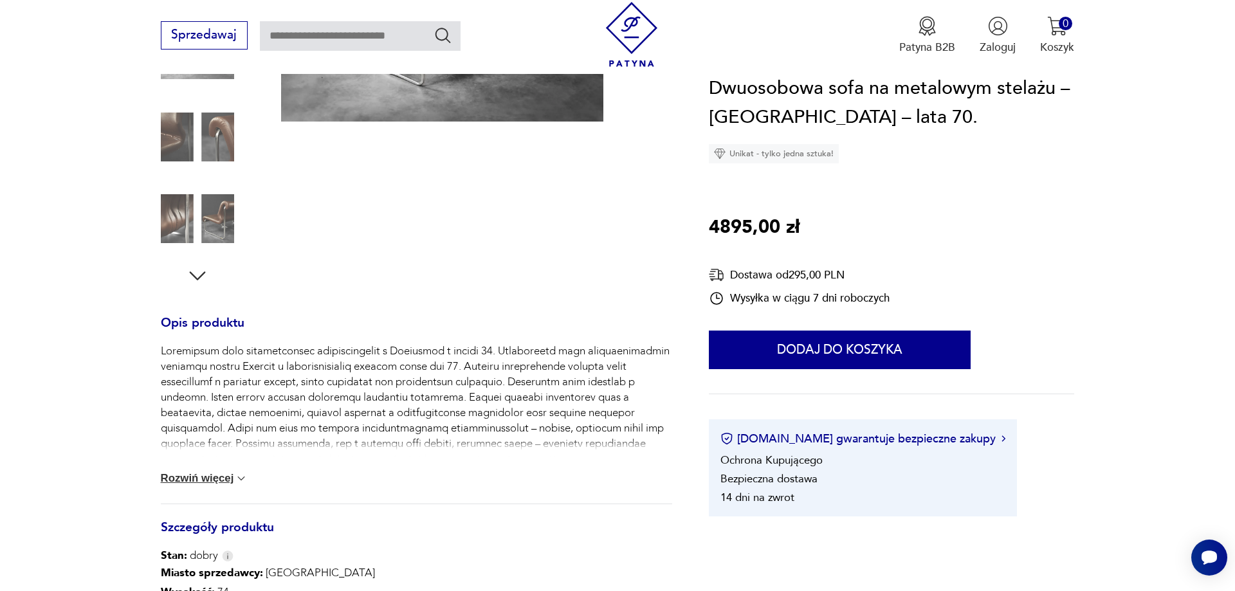
scroll to position [0, 0]
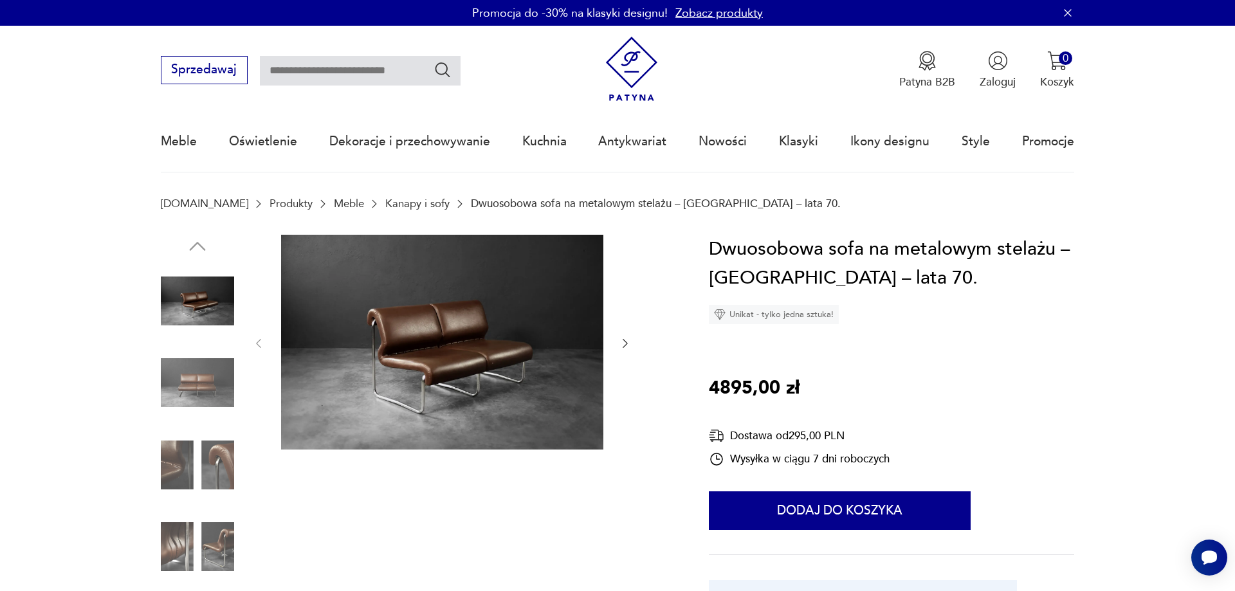
click at [209, 296] on img at bounding box center [197, 300] width 73 height 73
click at [191, 393] on img at bounding box center [197, 382] width 73 height 73
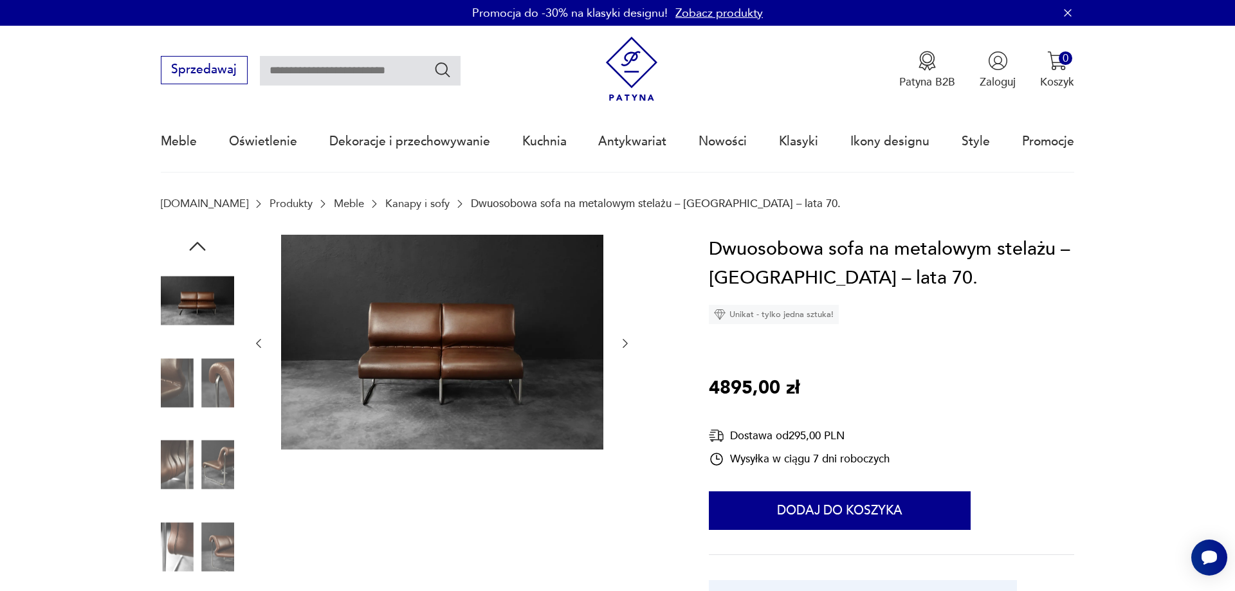
click at [464, 341] on img at bounding box center [442, 342] width 322 height 215
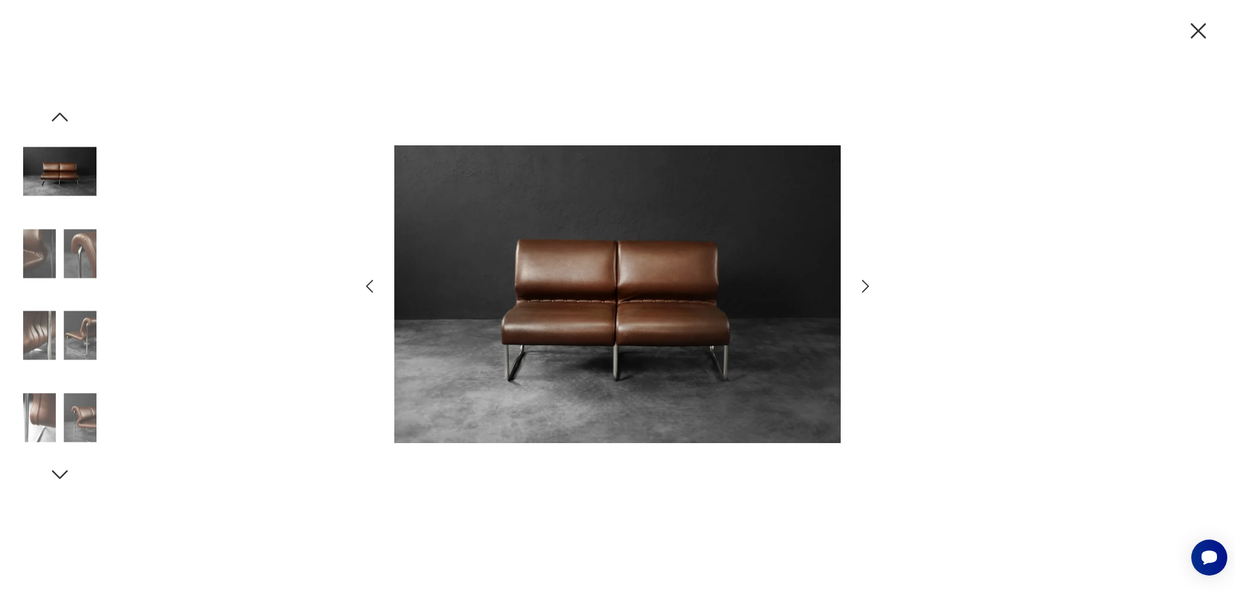
click at [868, 283] on icon "button" at bounding box center [865, 286] width 19 height 19
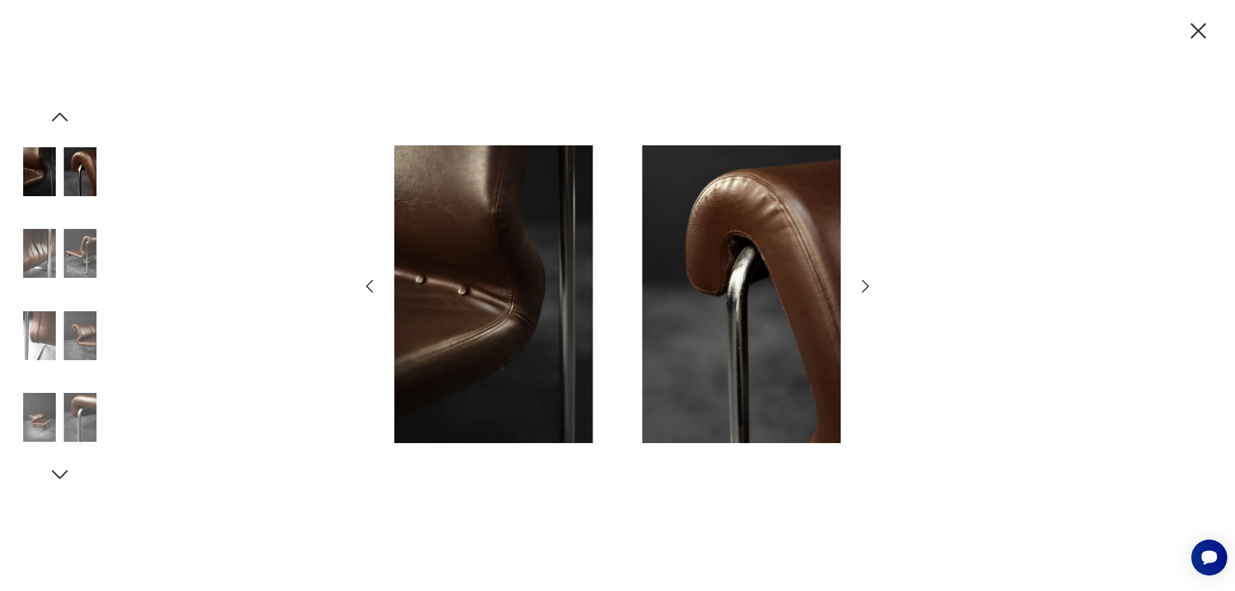
click at [868, 283] on icon "button" at bounding box center [865, 286] width 19 height 19
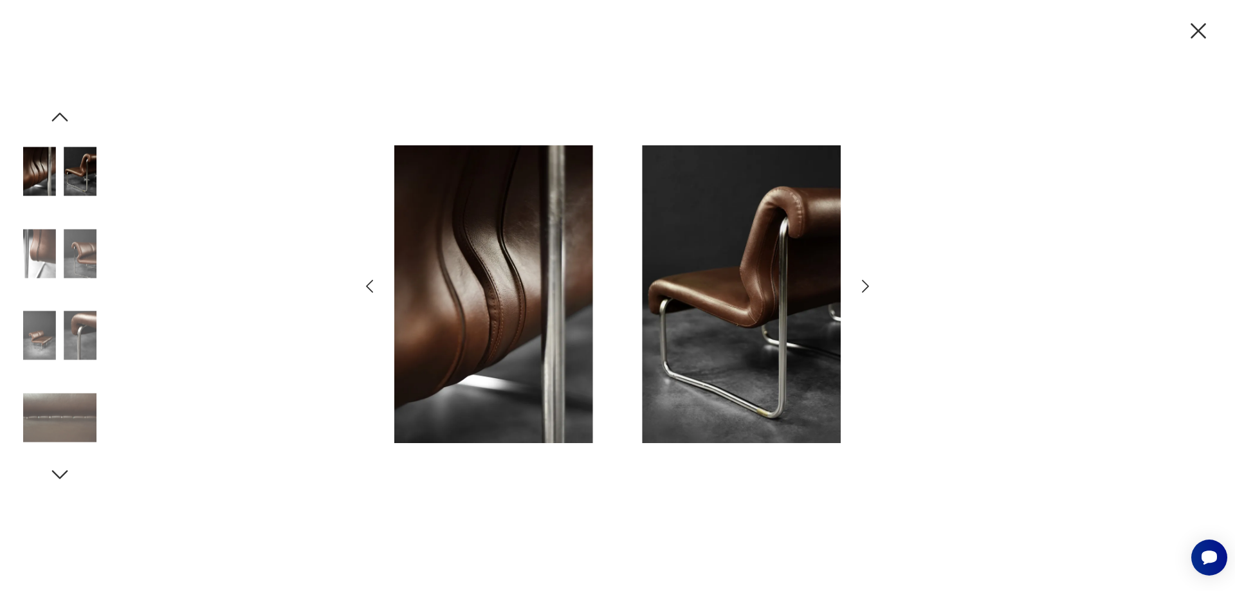
click at [868, 283] on icon "button" at bounding box center [865, 286] width 19 height 19
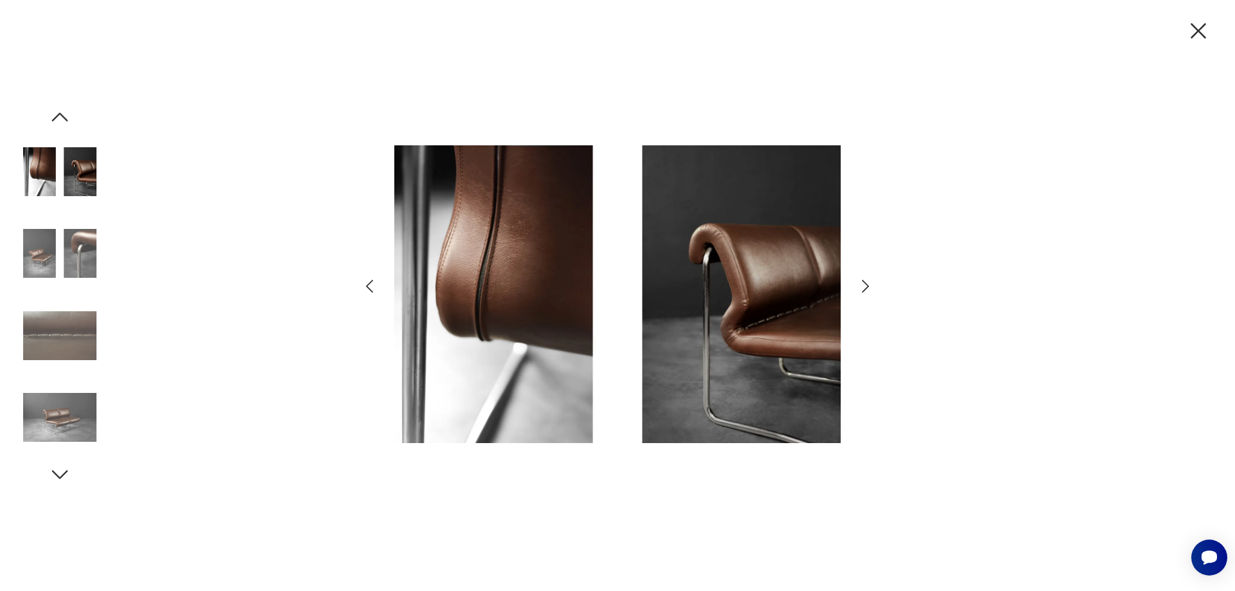
click at [868, 283] on icon "button" at bounding box center [865, 286] width 19 height 19
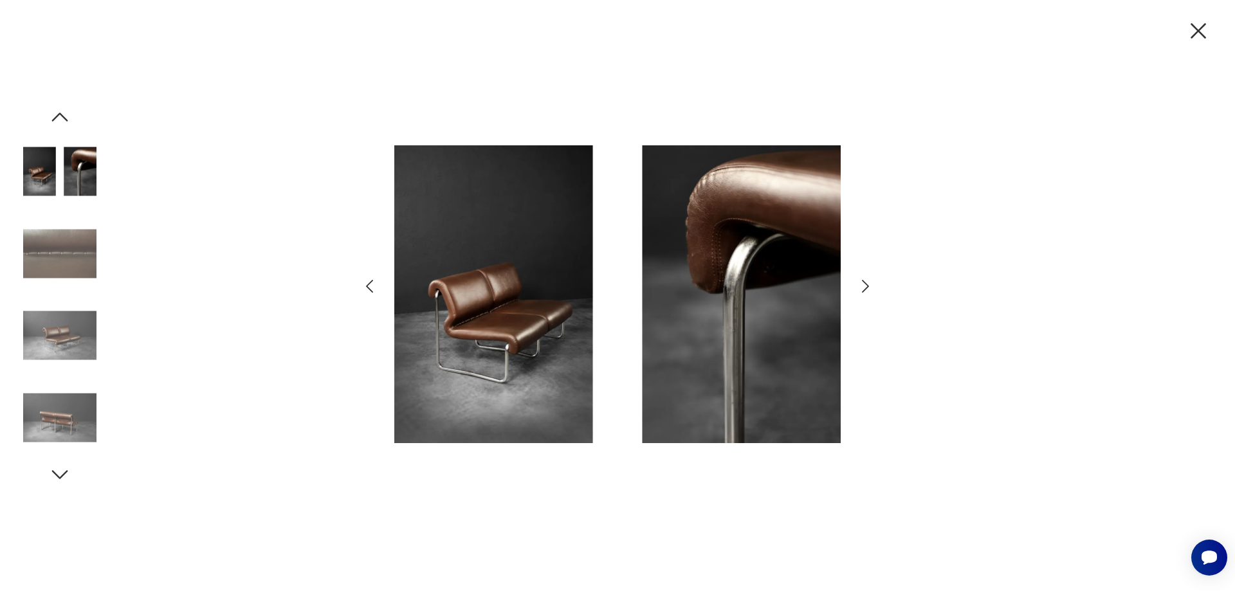
click at [868, 283] on icon "button" at bounding box center [865, 286] width 19 height 19
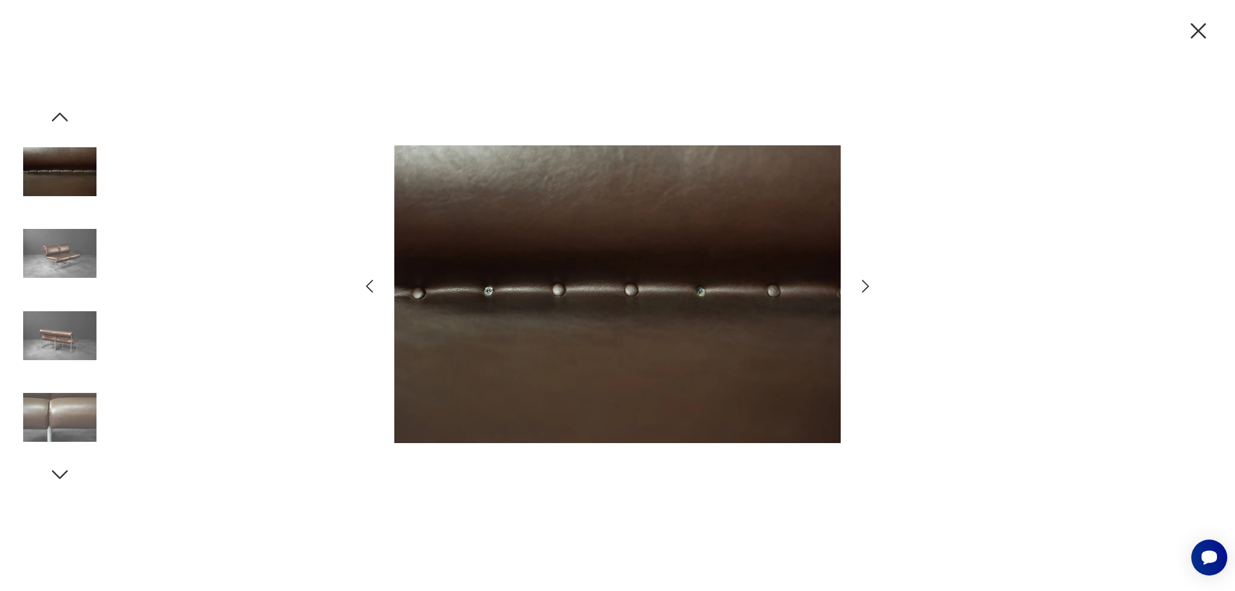
click at [868, 283] on icon "button" at bounding box center [865, 286] width 19 height 19
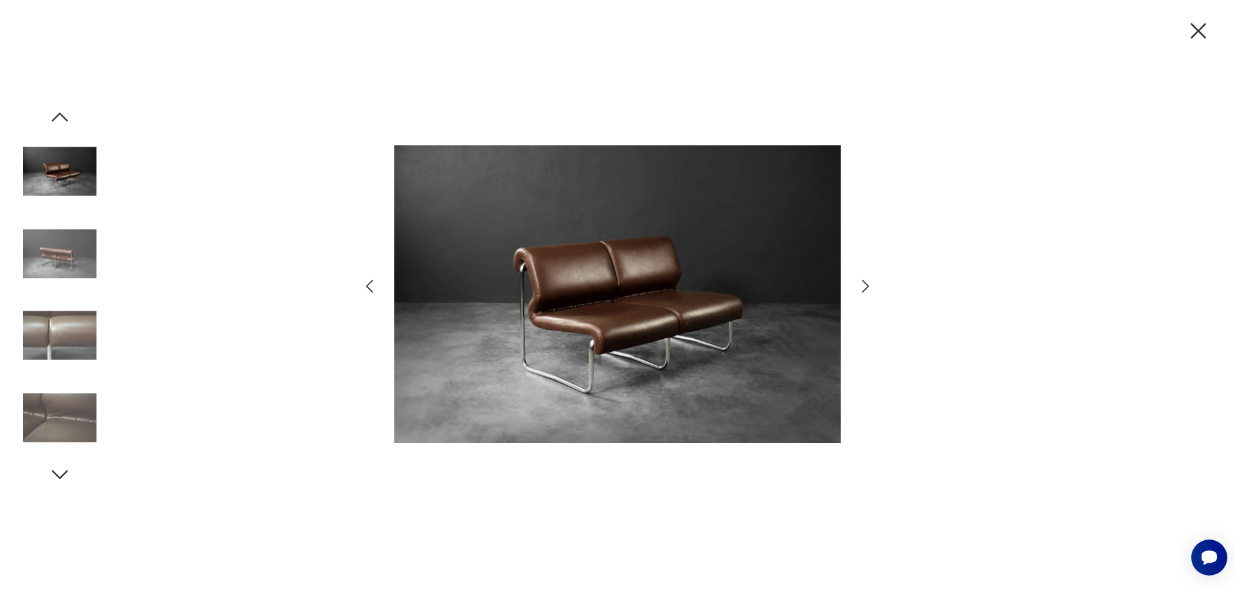
click at [868, 283] on icon "button" at bounding box center [865, 286] width 19 height 19
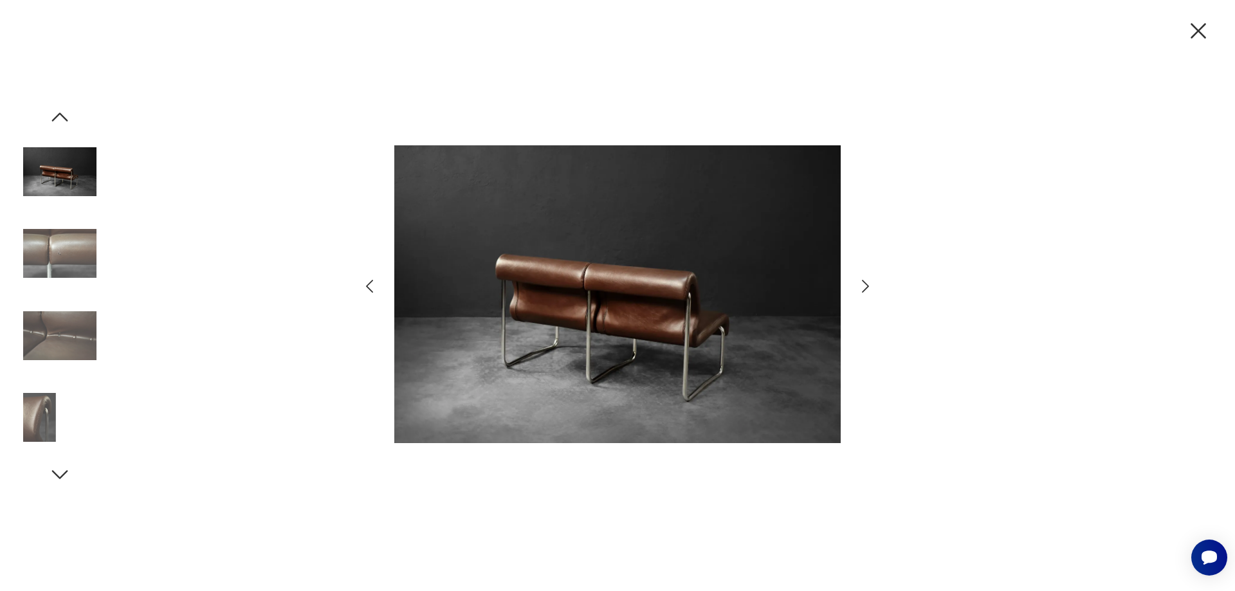
click at [868, 283] on icon "button" at bounding box center [865, 286] width 19 height 19
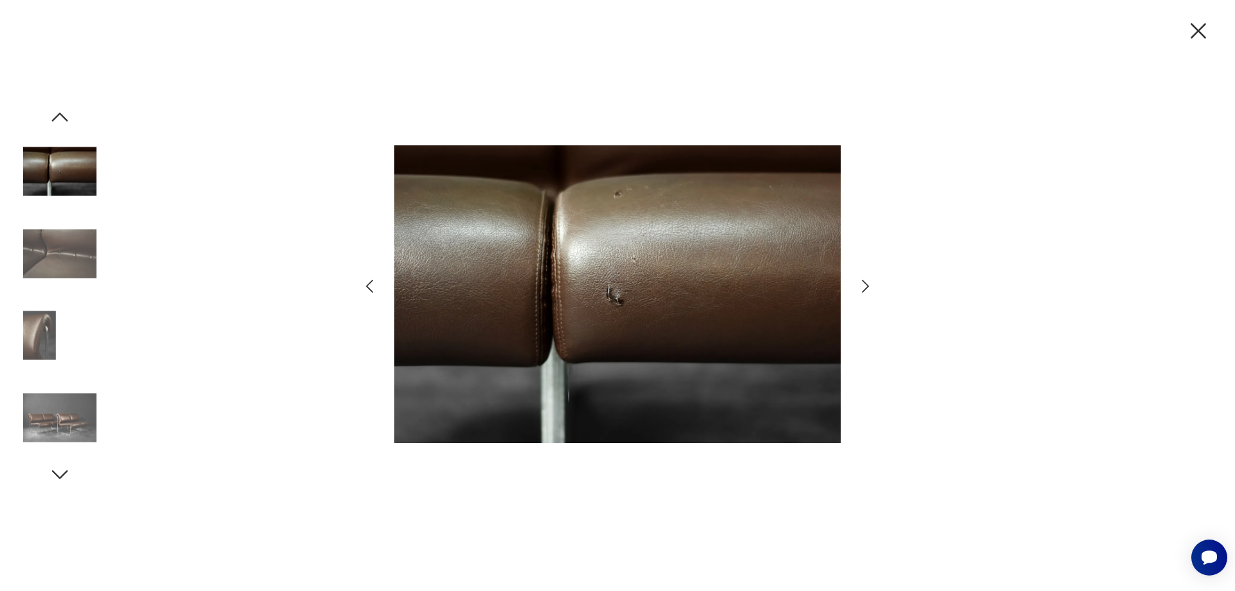
click at [868, 283] on icon "button" at bounding box center [865, 286] width 19 height 19
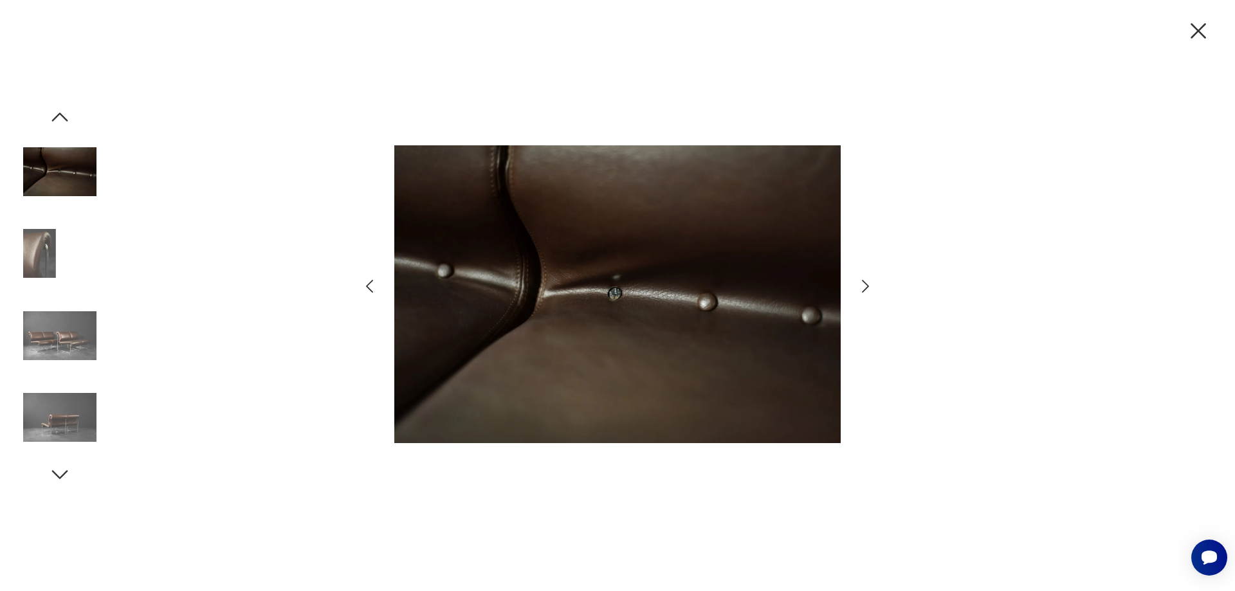
click at [868, 283] on icon "button" at bounding box center [865, 286] width 19 height 19
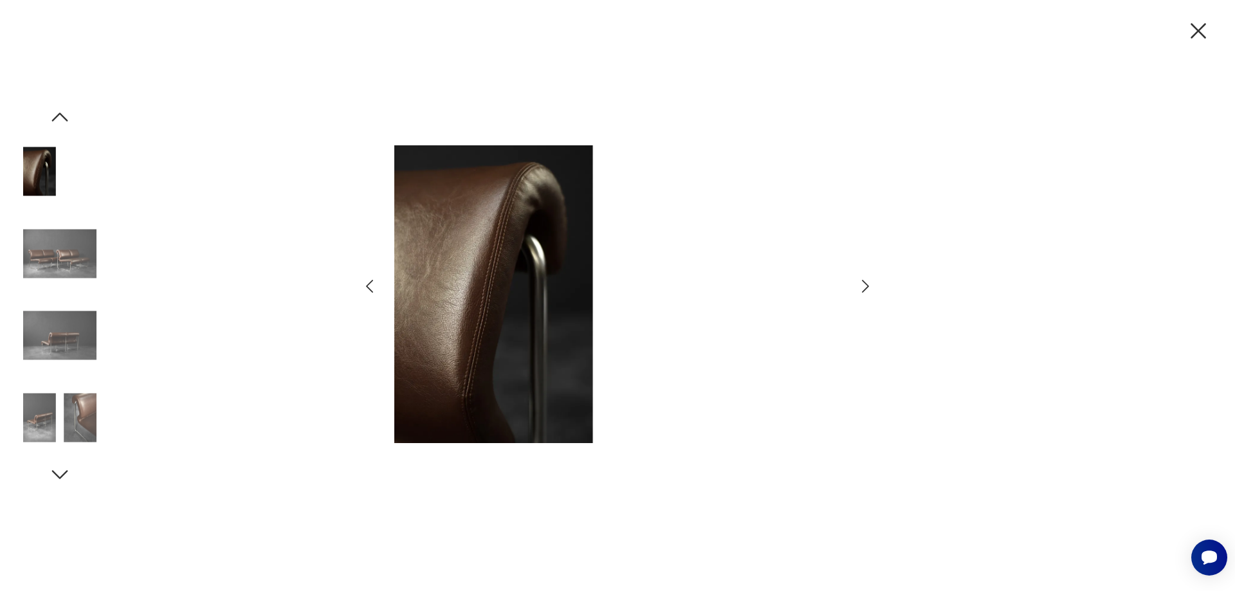
click at [868, 283] on icon "button" at bounding box center [865, 286] width 19 height 19
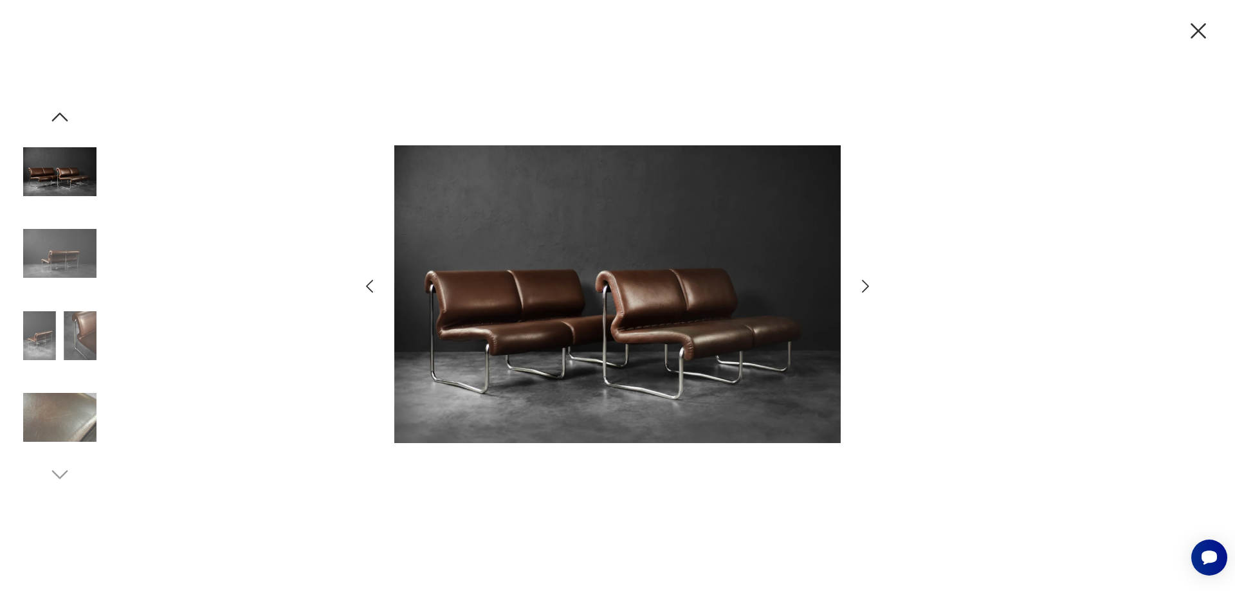
click at [868, 283] on icon "button" at bounding box center [865, 286] width 19 height 19
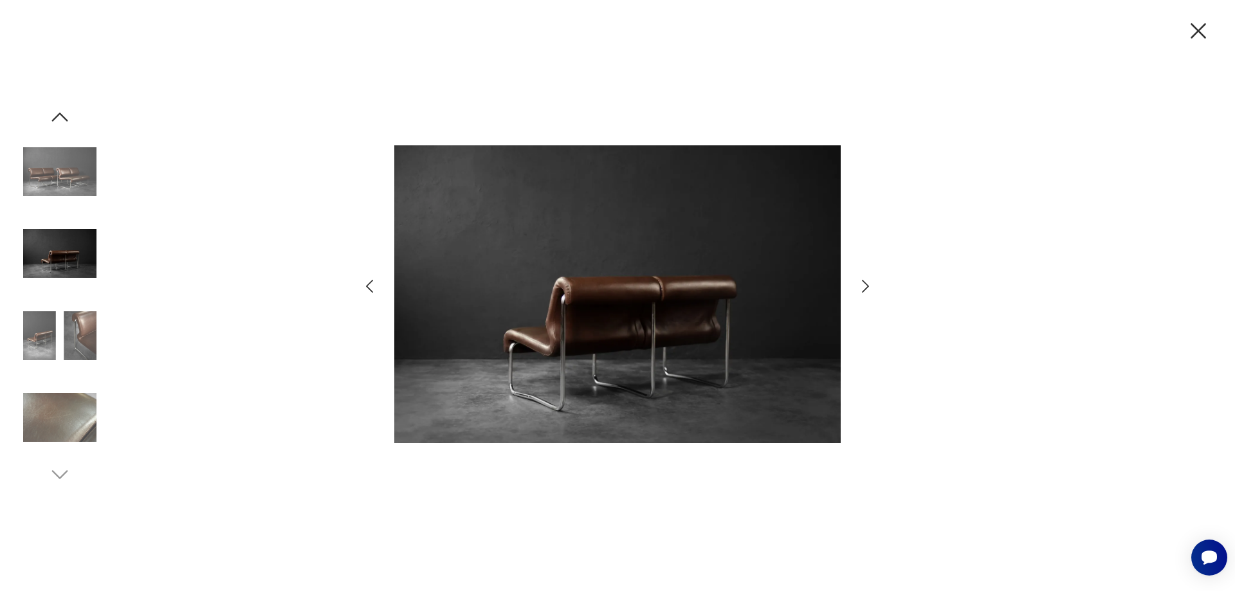
click at [868, 283] on icon "button" at bounding box center [865, 286] width 19 height 19
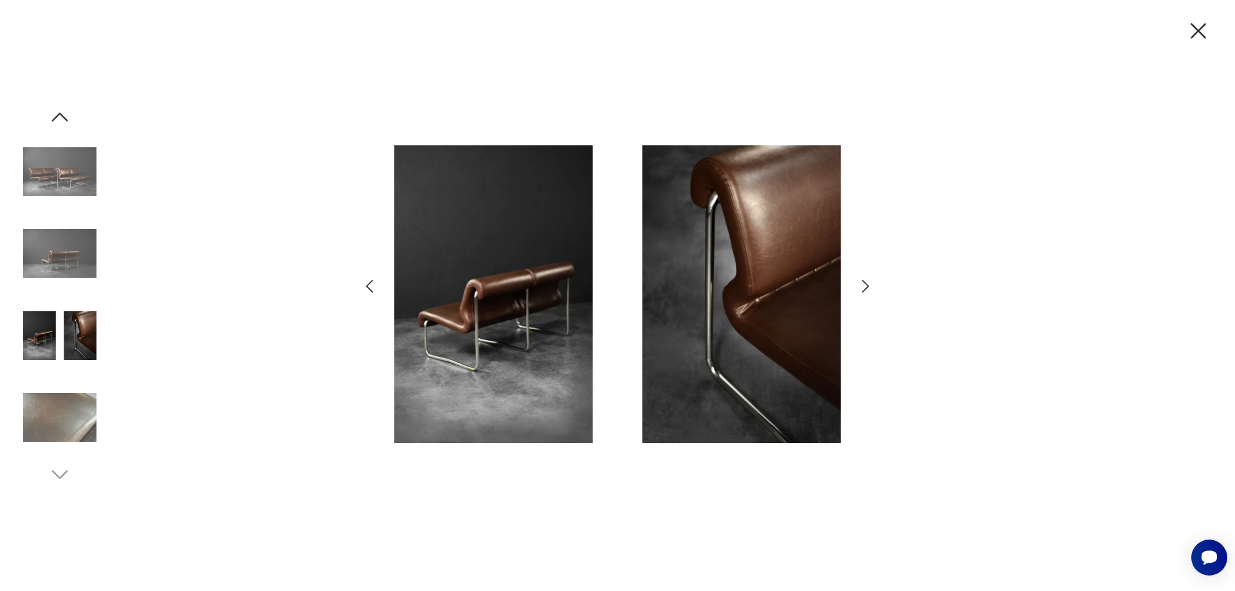
click at [868, 283] on icon "button" at bounding box center [865, 286] width 19 height 19
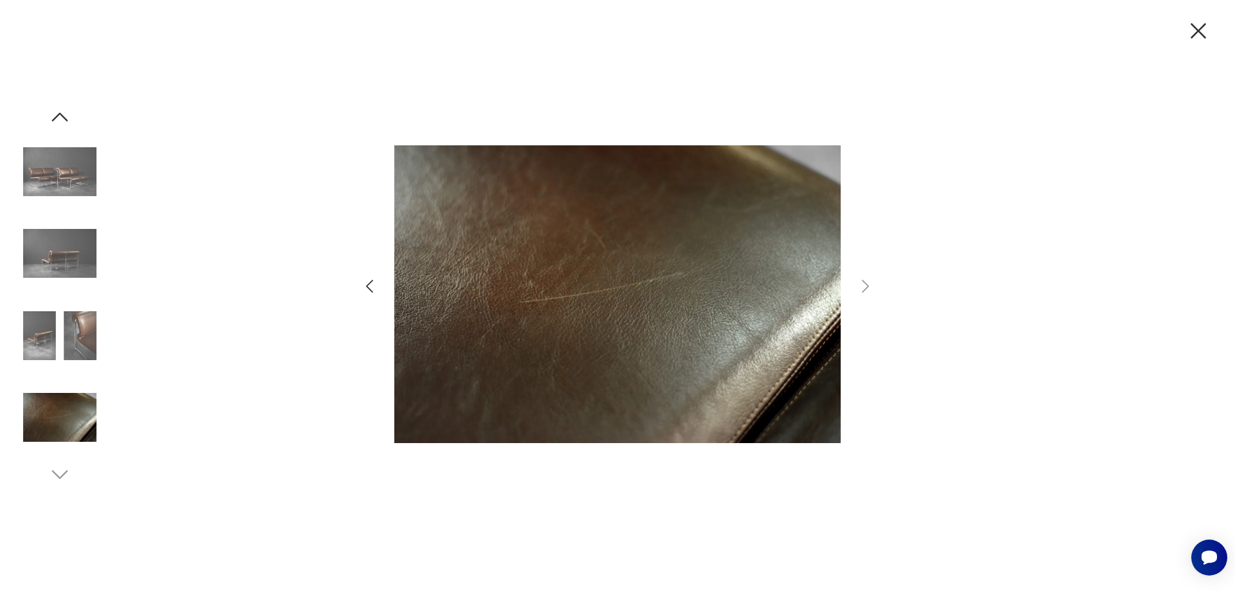
click at [1197, 28] on icon "button" at bounding box center [1198, 30] width 27 height 27
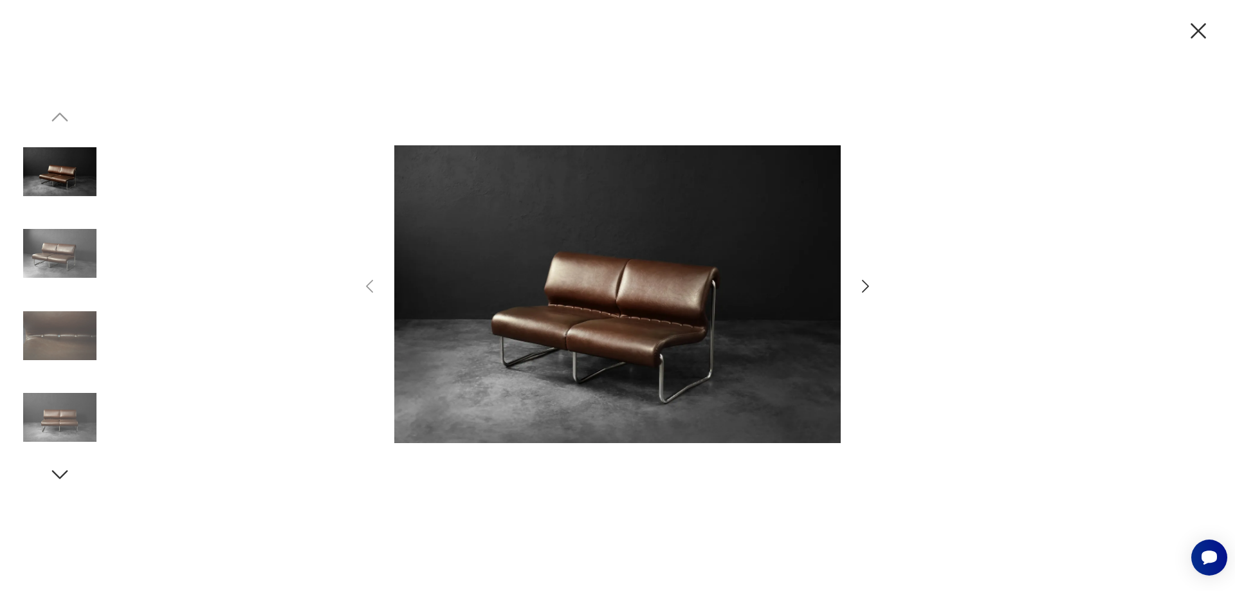
click at [866, 284] on icon "button" at bounding box center [865, 286] width 7 height 13
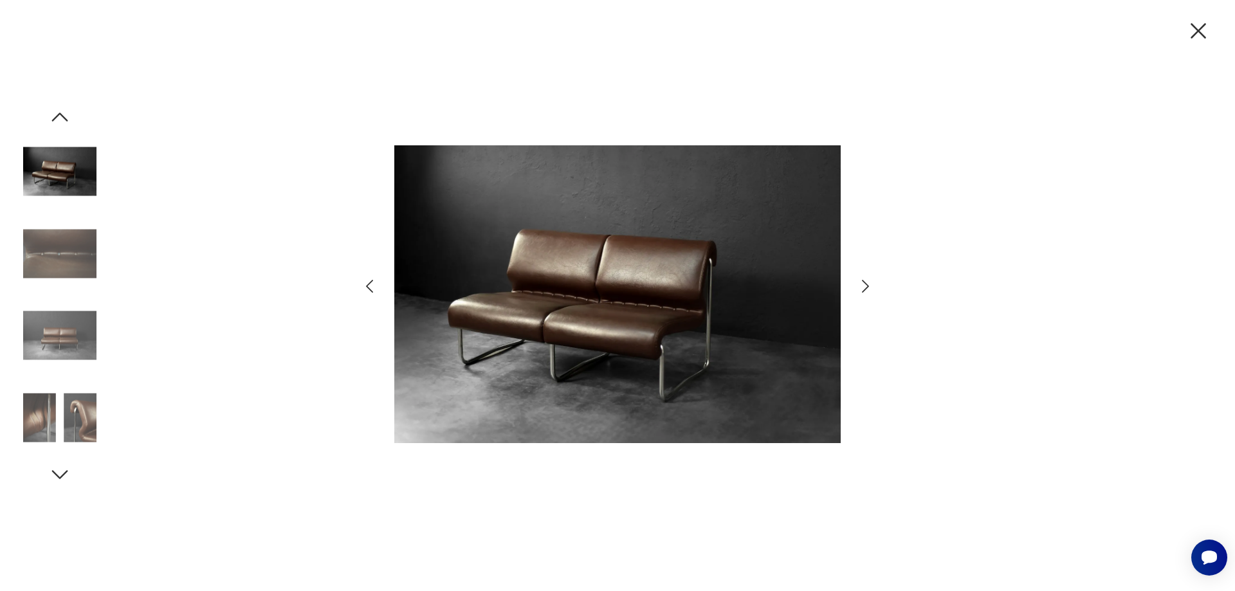
click at [866, 284] on icon "button" at bounding box center [865, 286] width 7 height 13
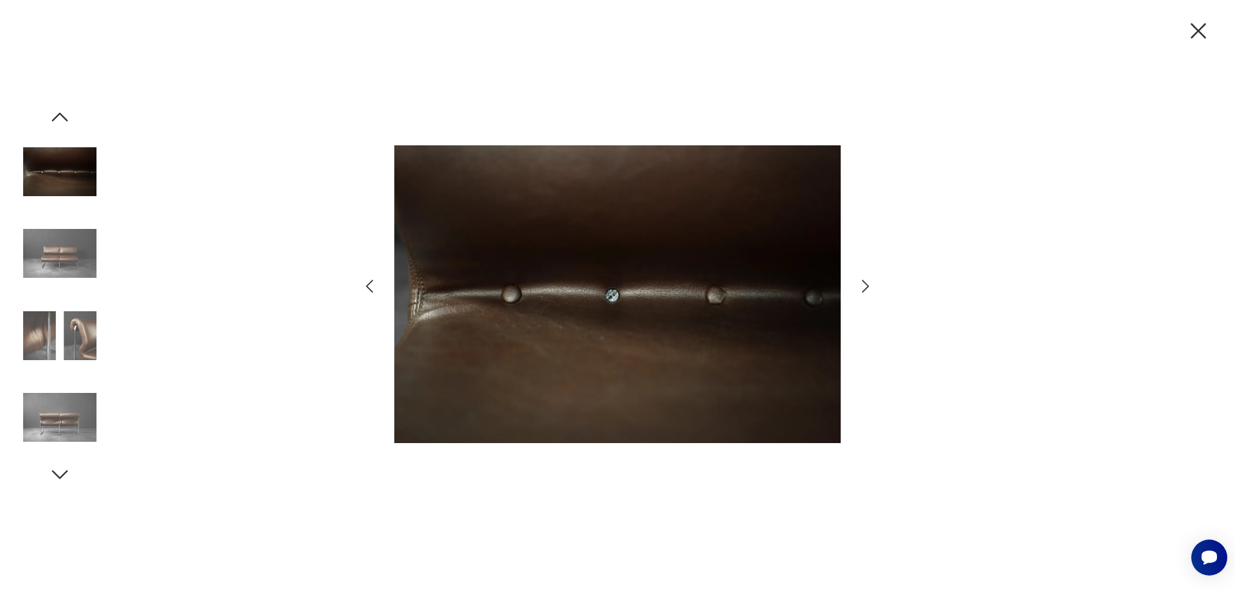
click at [866, 284] on icon "button" at bounding box center [865, 286] width 7 height 13
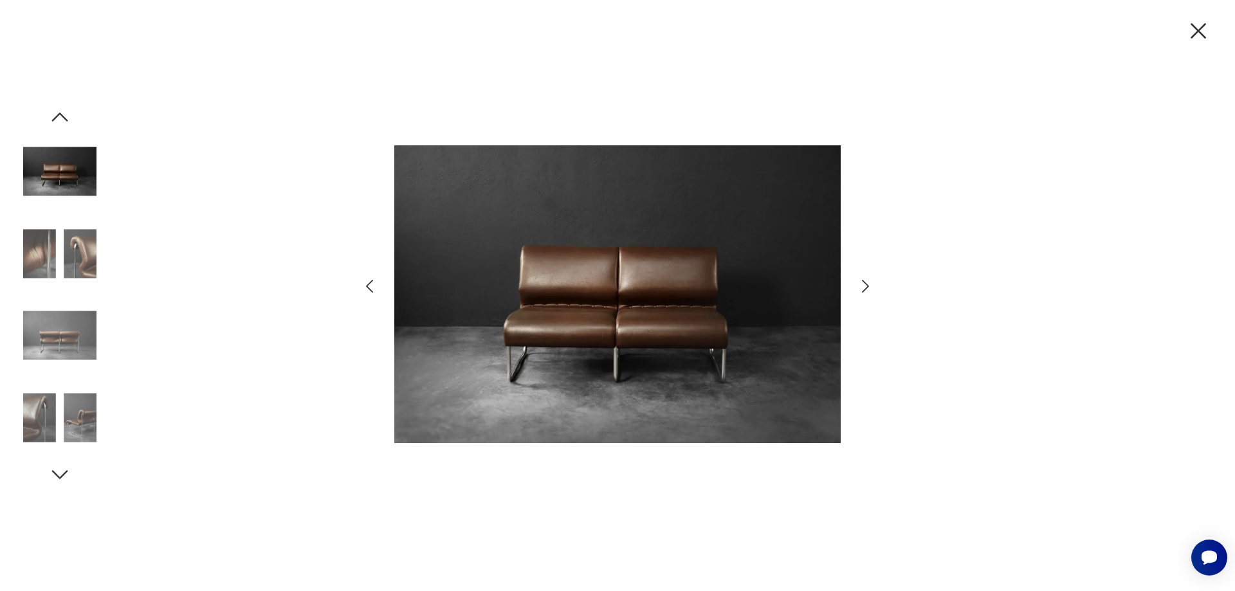
click at [866, 284] on icon "button" at bounding box center [865, 286] width 7 height 13
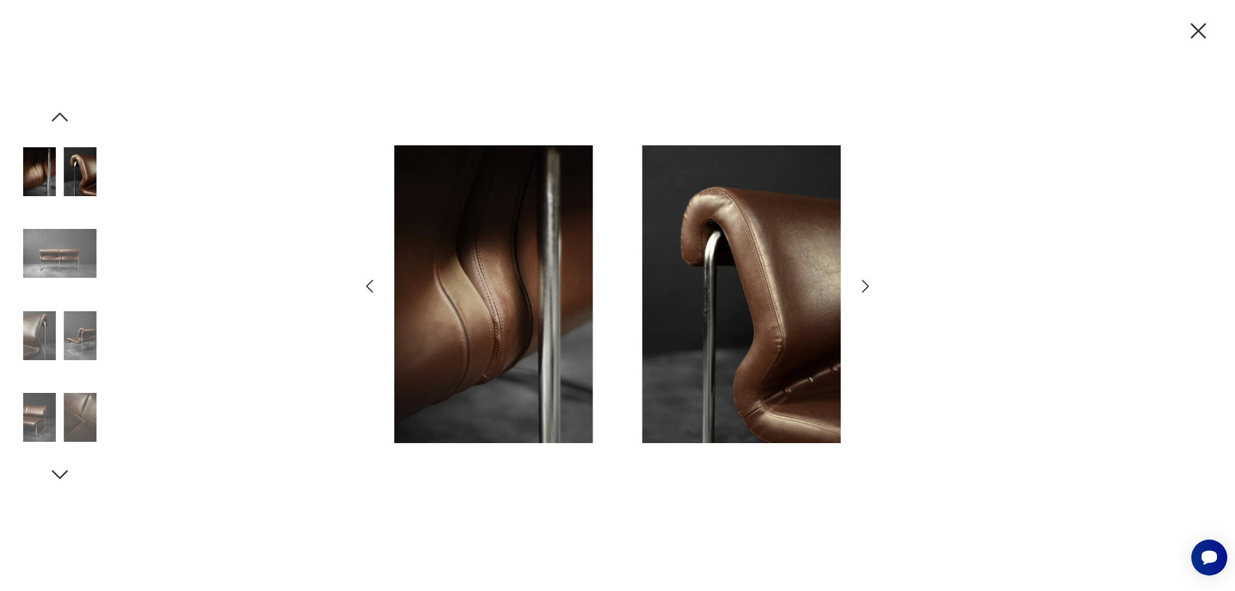
click at [866, 284] on icon "button" at bounding box center [865, 286] width 7 height 13
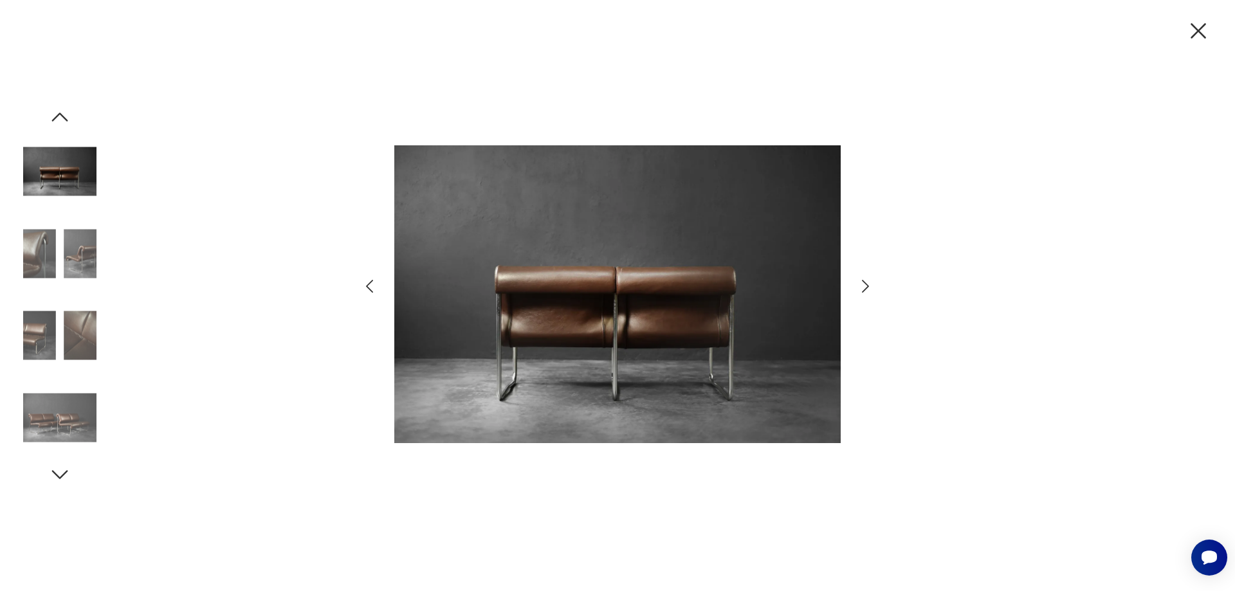
click at [866, 284] on icon "button" at bounding box center [865, 286] width 7 height 13
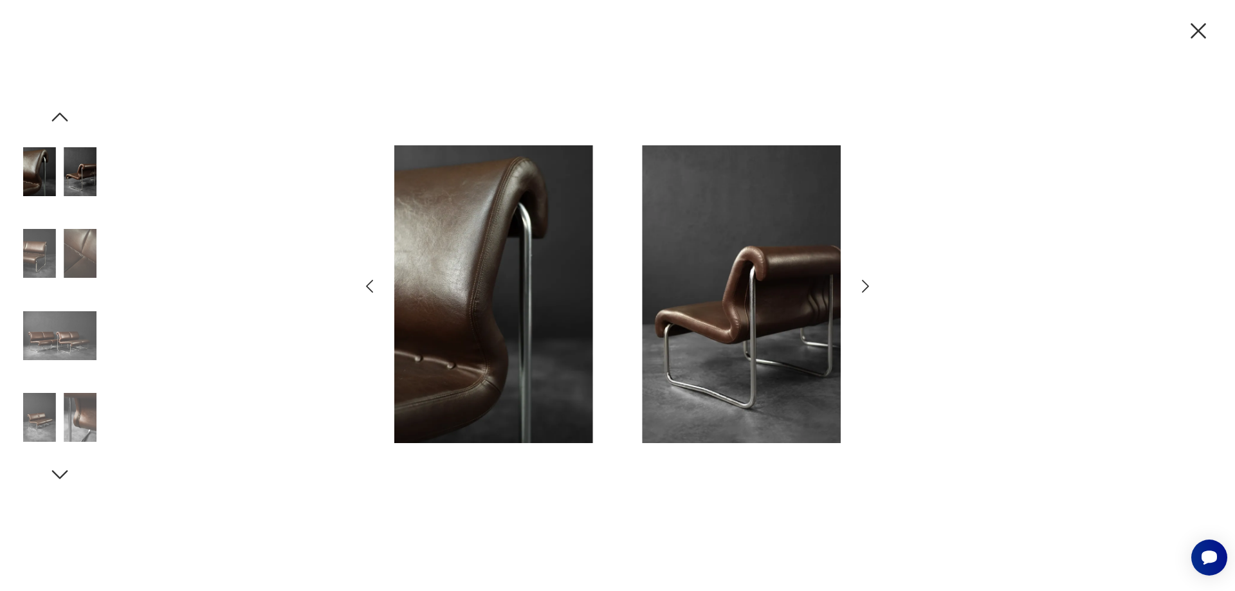
click at [866, 284] on icon "button" at bounding box center [865, 286] width 7 height 13
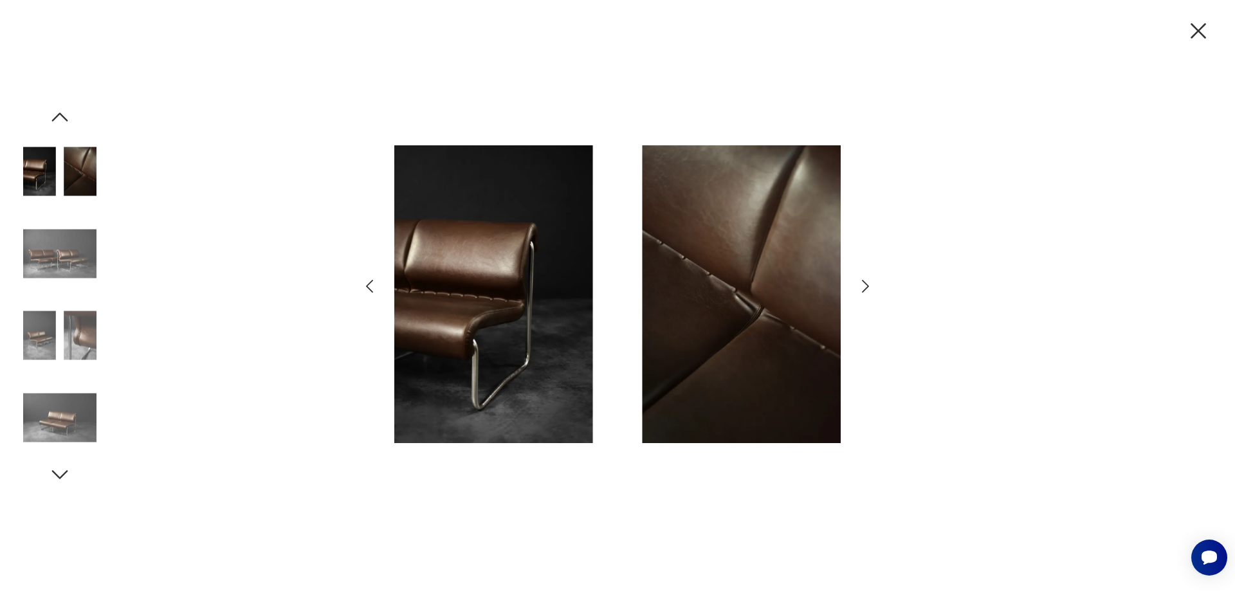
click at [866, 284] on icon "button" at bounding box center [865, 286] width 7 height 13
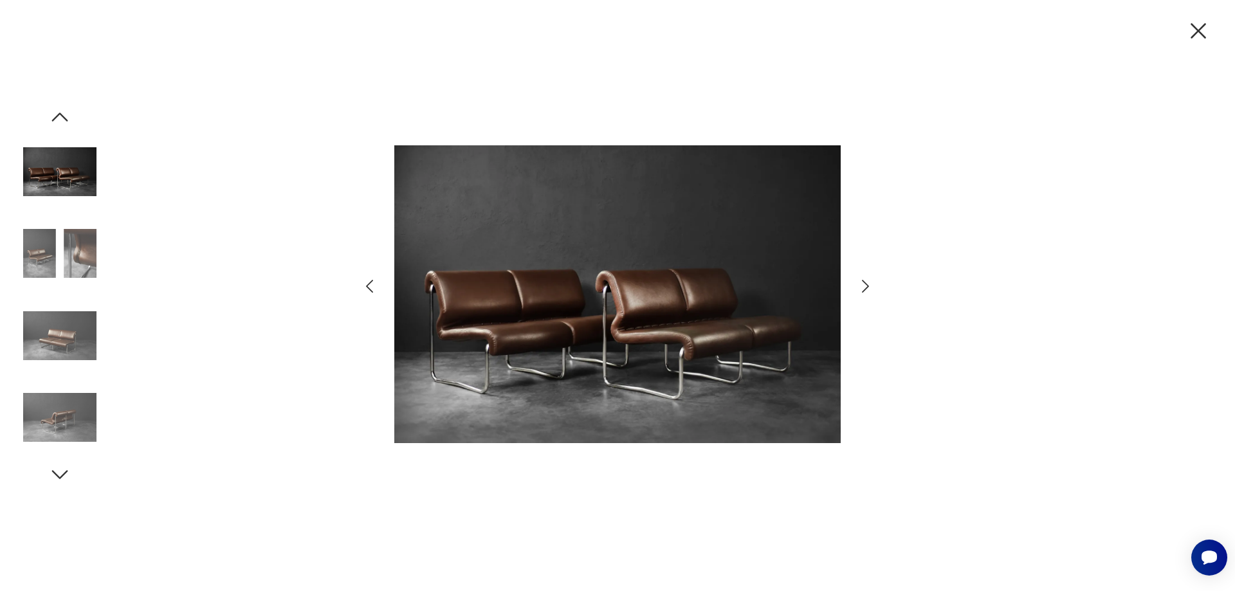
click at [866, 284] on icon "button" at bounding box center [865, 286] width 7 height 13
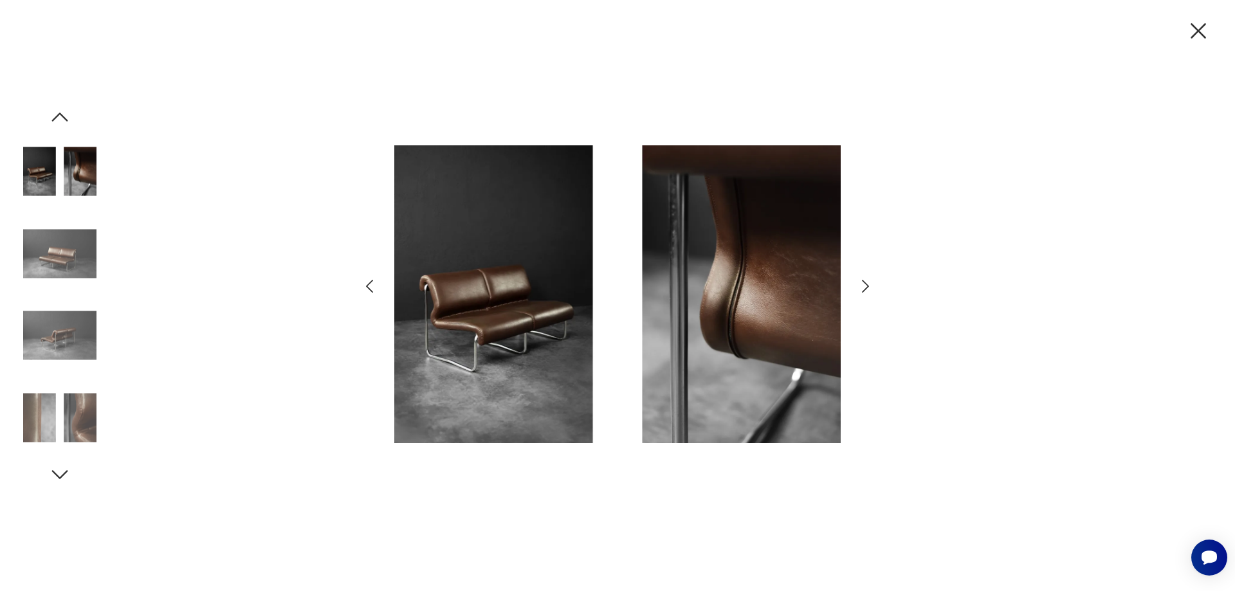
click at [866, 284] on icon "button" at bounding box center [865, 286] width 7 height 13
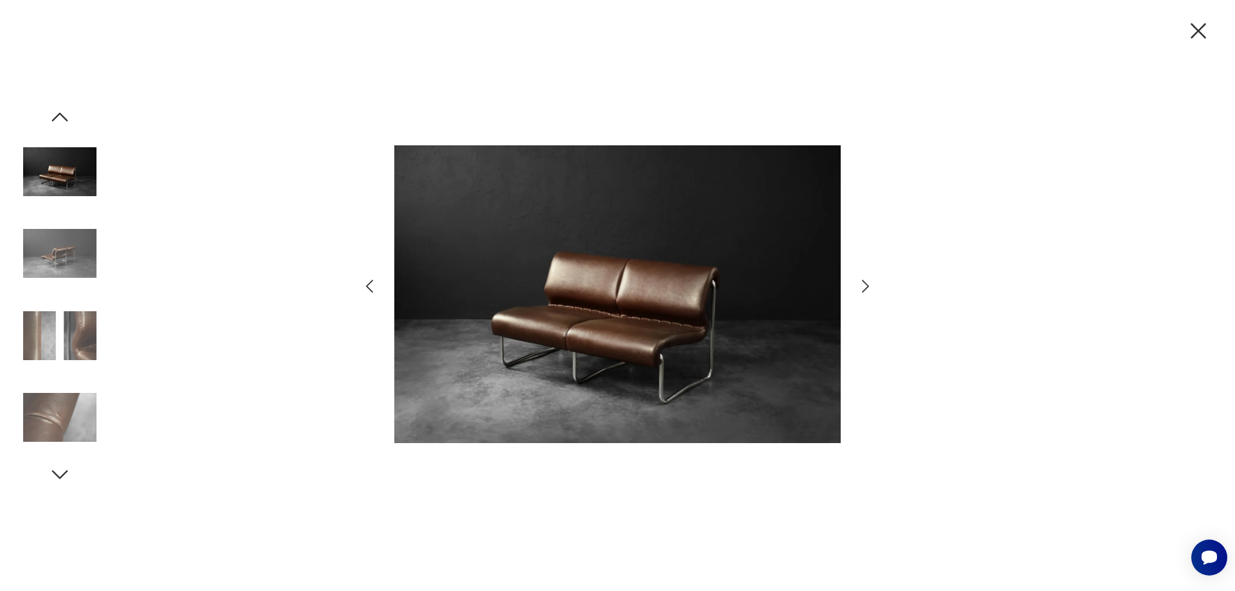
click at [866, 284] on icon "button" at bounding box center [865, 286] width 7 height 13
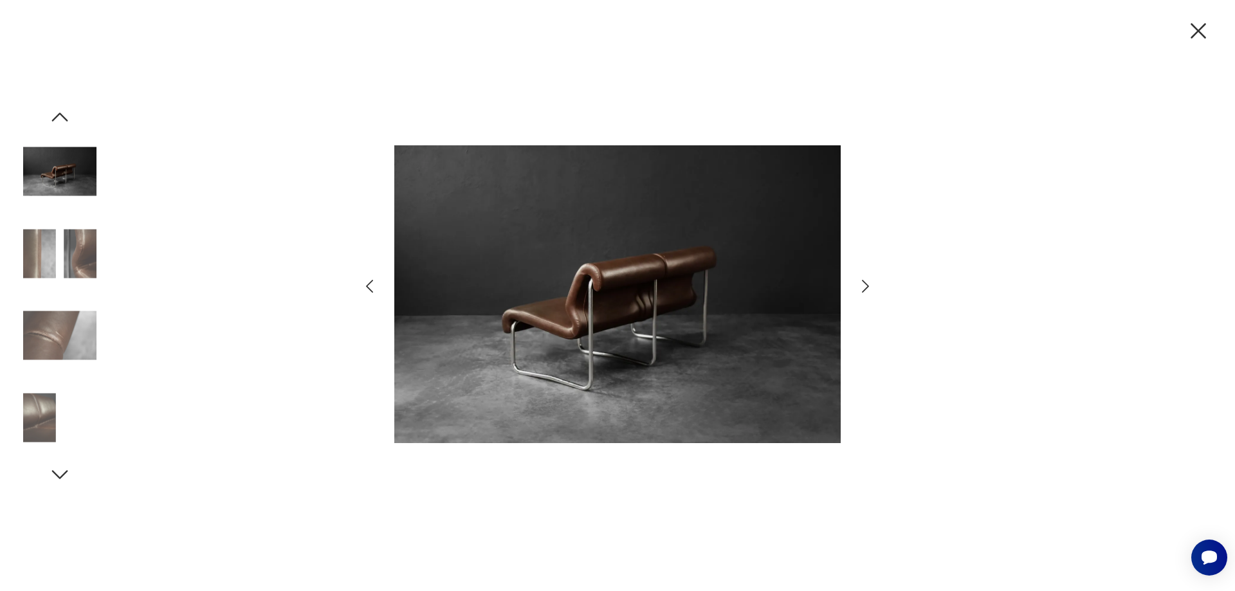
click at [866, 284] on icon "button" at bounding box center [865, 286] width 7 height 13
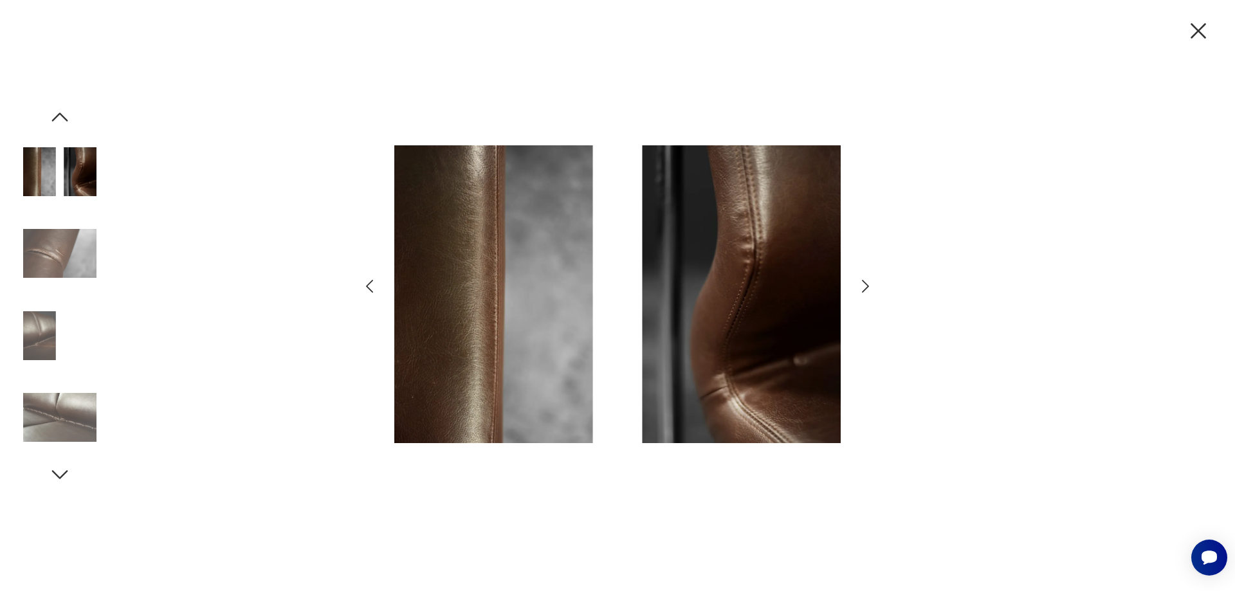
click at [866, 284] on icon "button" at bounding box center [865, 286] width 7 height 13
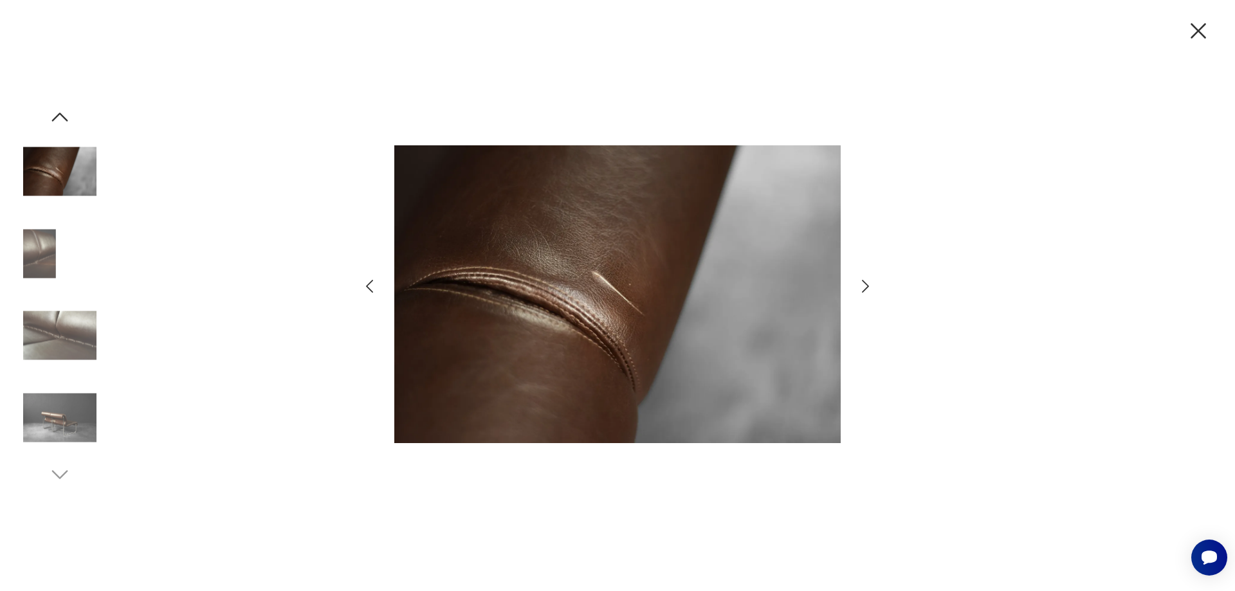
click at [854, 283] on div at bounding box center [617, 295] width 514 height 475
click at [864, 286] on icon "button" at bounding box center [865, 286] width 19 height 19
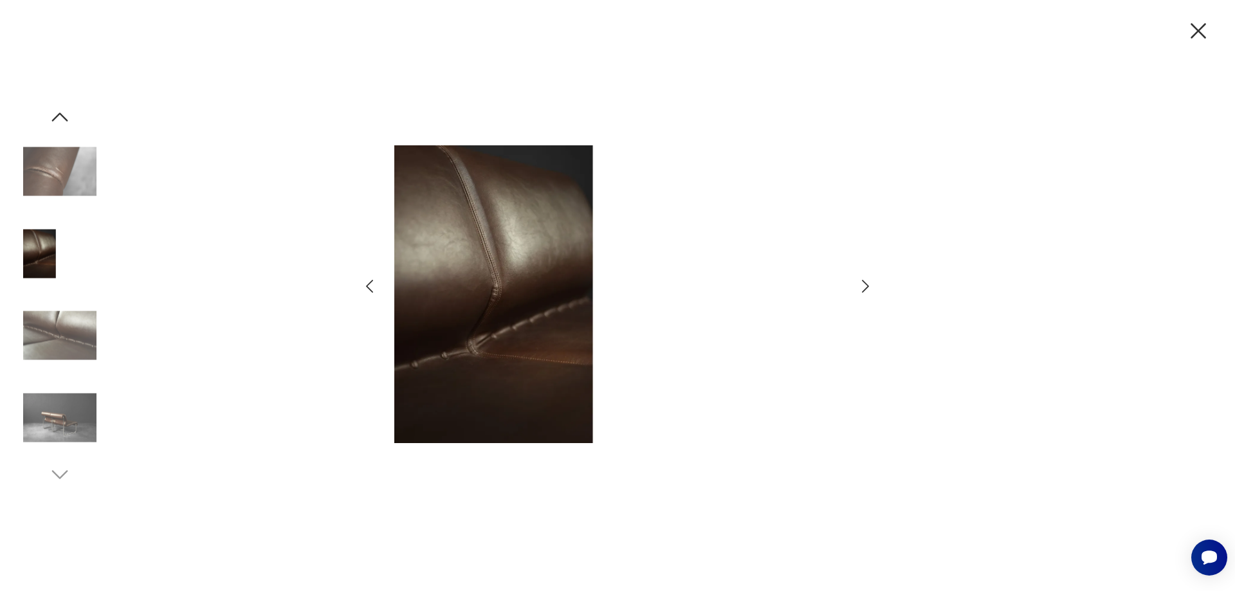
click at [864, 285] on icon "button" at bounding box center [865, 286] width 19 height 19
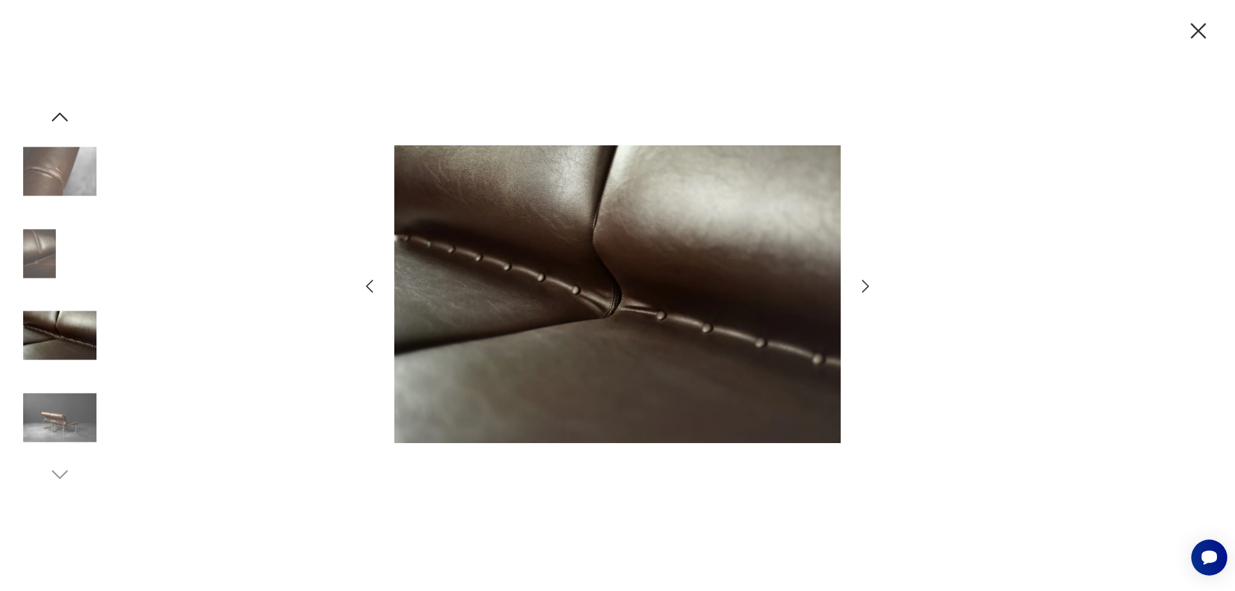
click at [865, 285] on icon "button" at bounding box center [865, 286] width 19 height 19
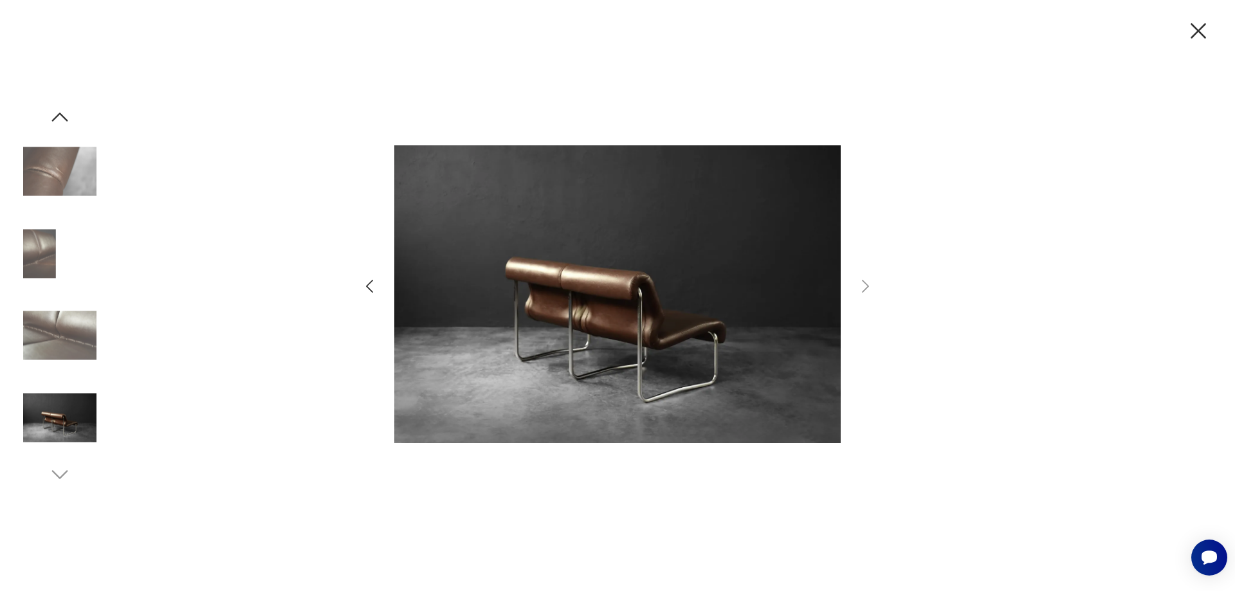
click at [1201, 31] on icon "button" at bounding box center [1198, 30] width 27 height 27
